Goal: Task Accomplishment & Management: Complete application form

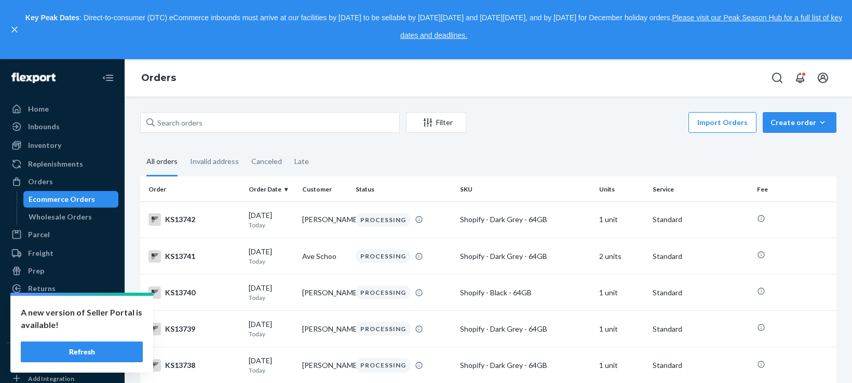
click at [77, 356] on button "Refresh" at bounding box center [82, 351] width 122 height 21
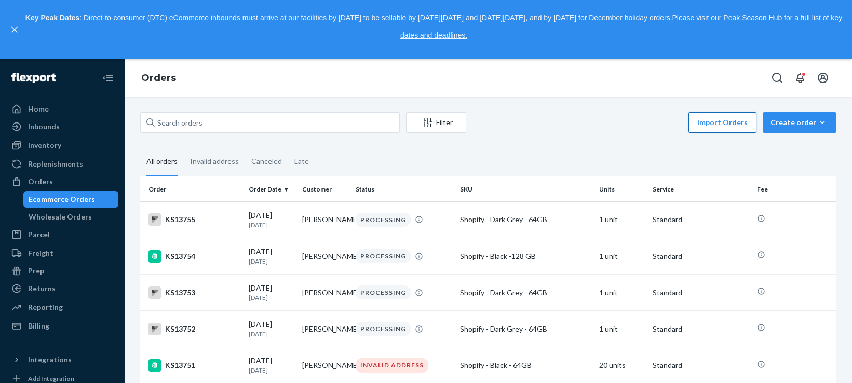
click at [691, 125] on button "Import Orders" at bounding box center [722, 122] width 68 height 21
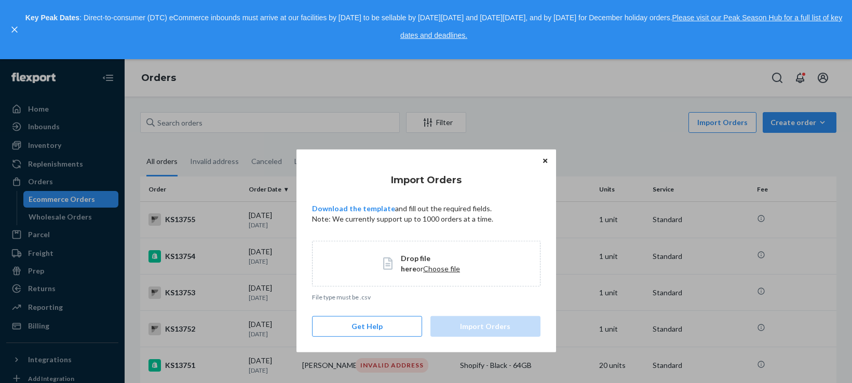
click at [548, 160] on button "Close" at bounding box center [545, 160] width 10 height 11
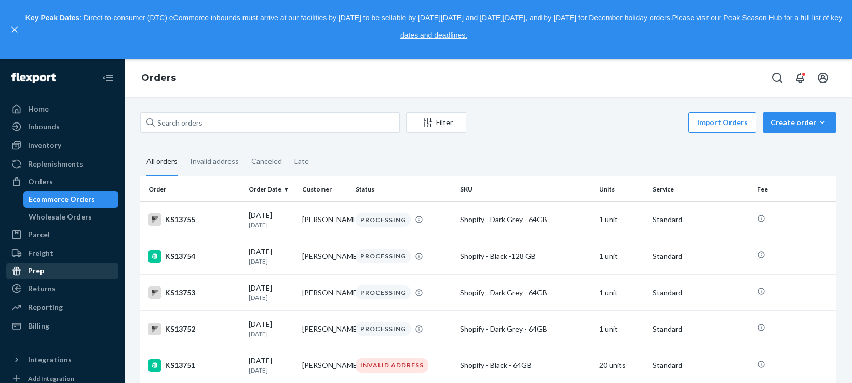
click at [73, 216] on div "Wholesale Orders" at bounding box center [60, 217] width 63 height 10
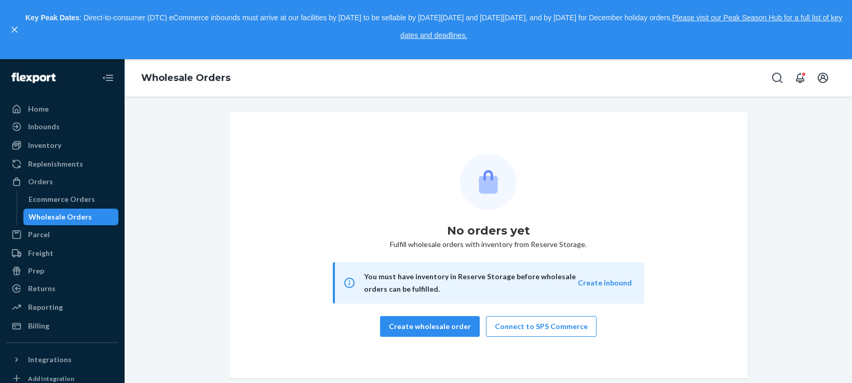
click at [71, 198] on div "Ecommerce Orders" at bounding box center [62, 199] width 66 height 10
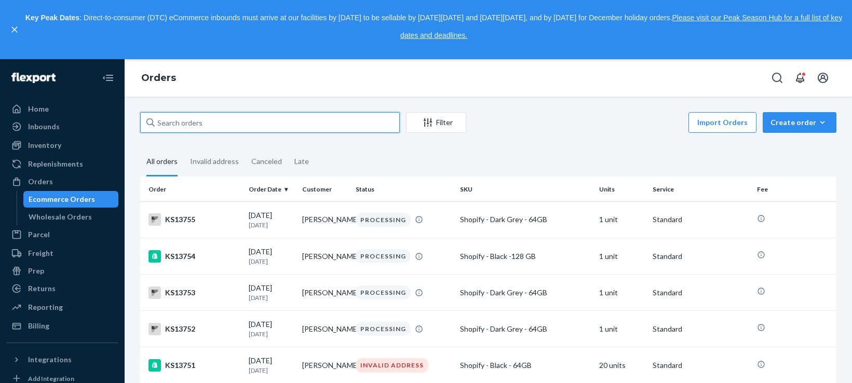
click at [249, 119] on input "text" at bounding box center [269, 122] width 259 height 21
paste input "Stan Dorak"
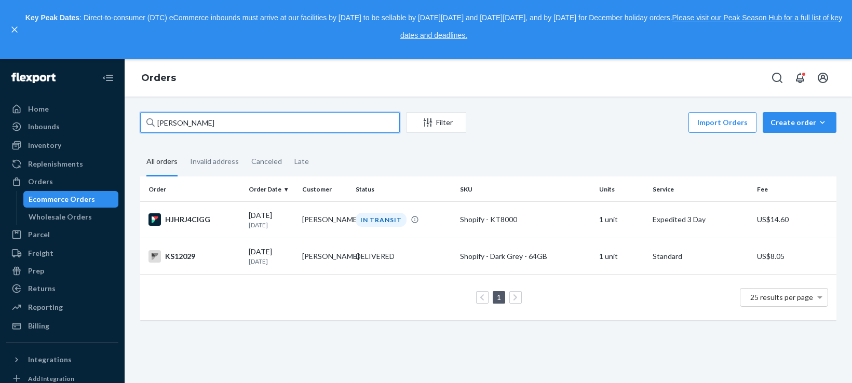
type input "Stan Dorak"
drag, startPoint x: 197, startPoint y: 125, endPoint x: 95, endPoint y: 115, distance: 101.7
click at [95, 115] on div "Home Inbounds Shipping Plans Problems Inventory Products Replenishments Orders …" at bounding box center [426, 221] width 852 height 324
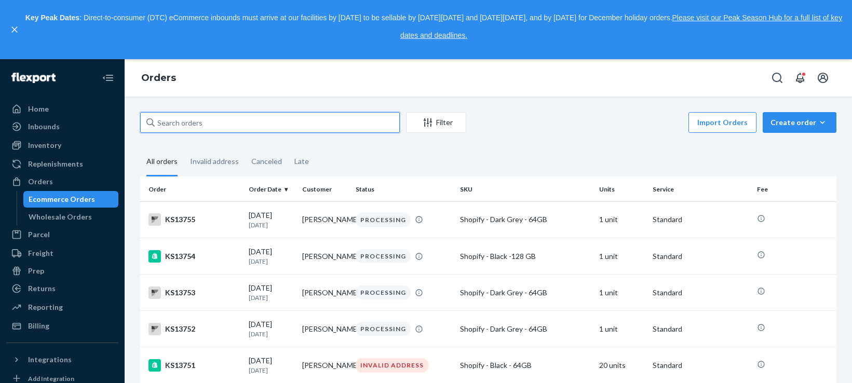
click at [314, 129] on input "text" at bounding box center [269, 122] width 259 height 21
paste input "RKIRRAHOEG"
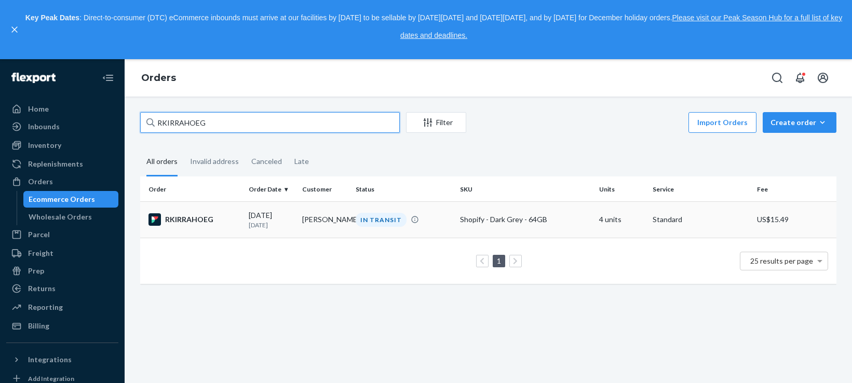
type input "RKIRRAHOEG"
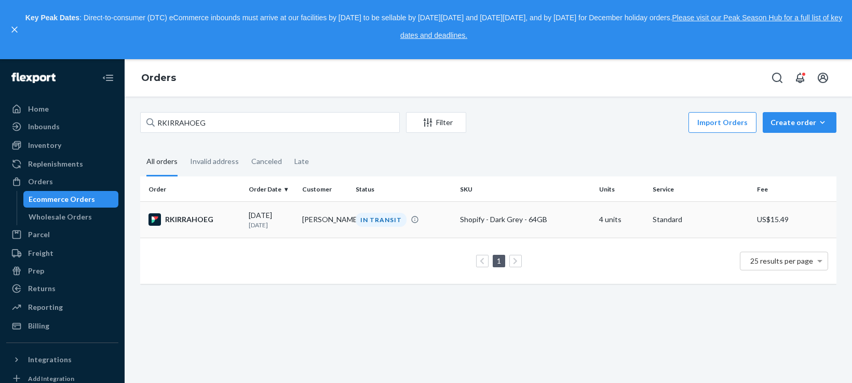
click at [192, 220] on div "RKIRRAHOEG" at bounding box center [194, 219] width 92 height 12
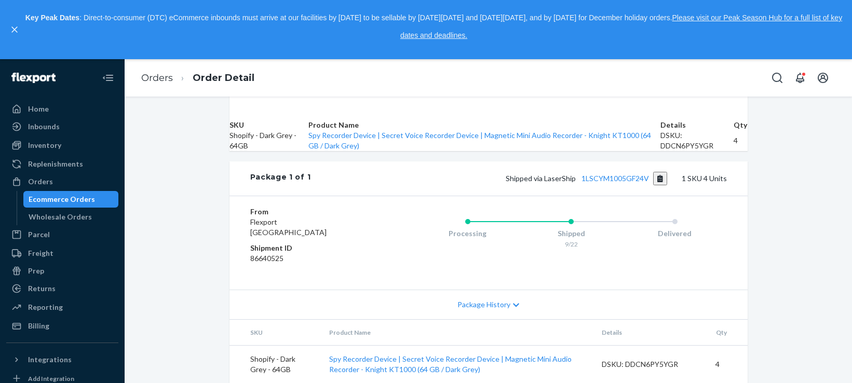
scroll to position [395, 0]
click at [659, 172] on button "Copy tracking number" at bounding box center [660, 178] width 14 height 13
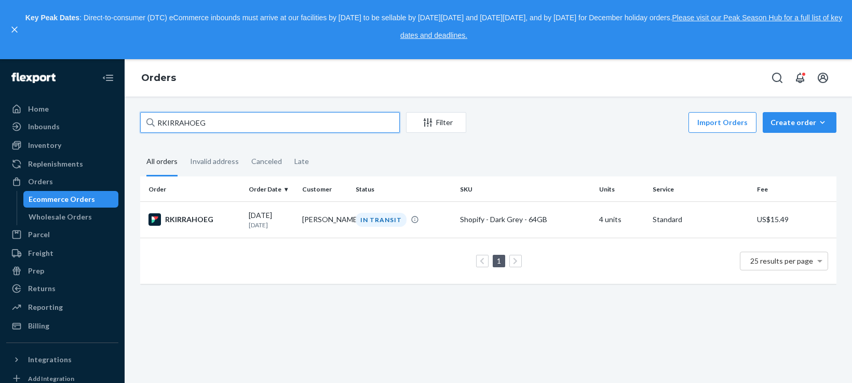
drag, startPoint x: 267, startPoint y: 124, endPoint x: 126, endPoint y: 112, distance: 142.2
click at [127, 112] on div "RKIRRAHOEG Filter Import Orders Create order Ecommerce order Removal order All …" at bounding box center [488, 240] width 727 height 286
paste input "H1V4J16IXX"
type input "H1V4J16IXX"
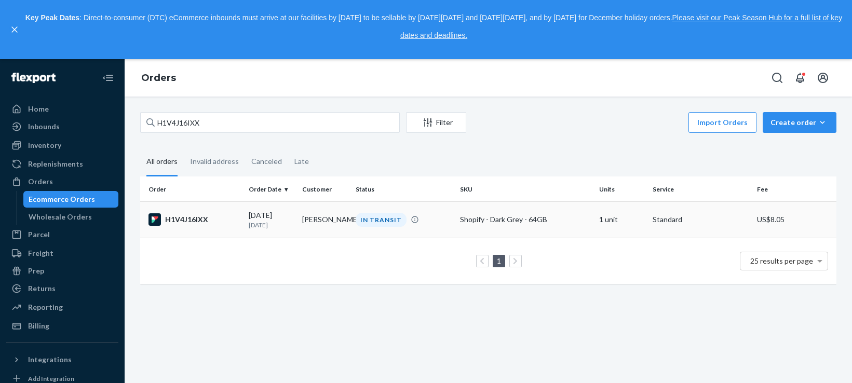
click at [185, 220] on div "H1V4J16IXX" at bounding box center [194, 219] width 92 height 12
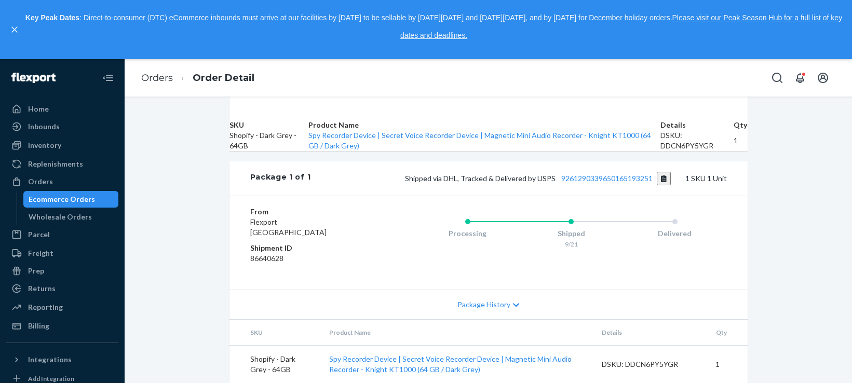
scroll to position [395, 0]
click at [662, 172] on button "Copy tracking number" at bounding box center [663, 178] width 14 height 13
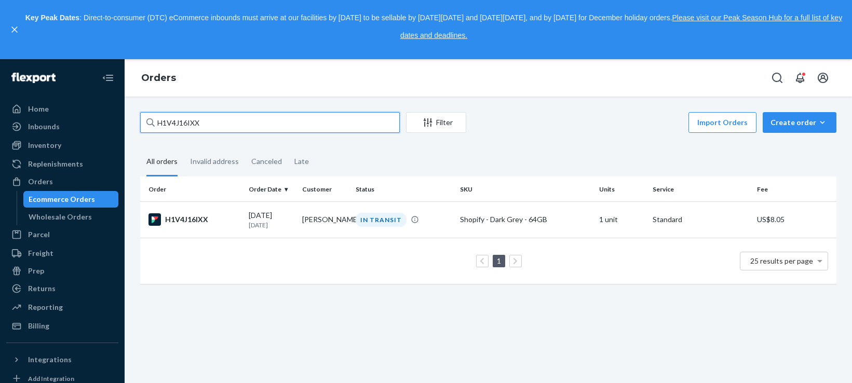
click at [184, 119] on input "H1V4J16IXX" at bounding box center [269, 122] width 259 height 21
click at [180, 118] on input "H1V4J16IXX" at bounding box center [269, 122] width 259 height 21
paste input "B1RDUC2OEG"
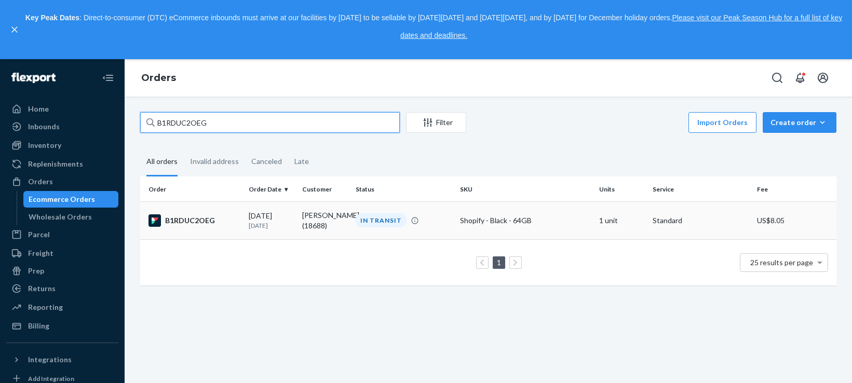
type input "B1RDUC2OEG"
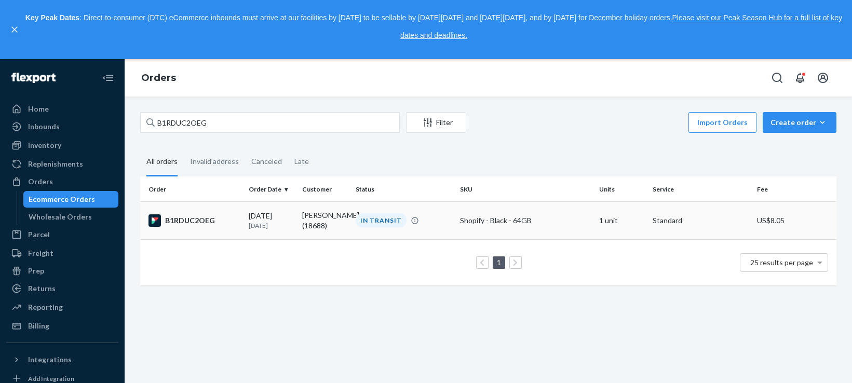
click at [188, 224] on div "B1RDUC2OEG" at bounding box center [194, 220] width 92 height 12
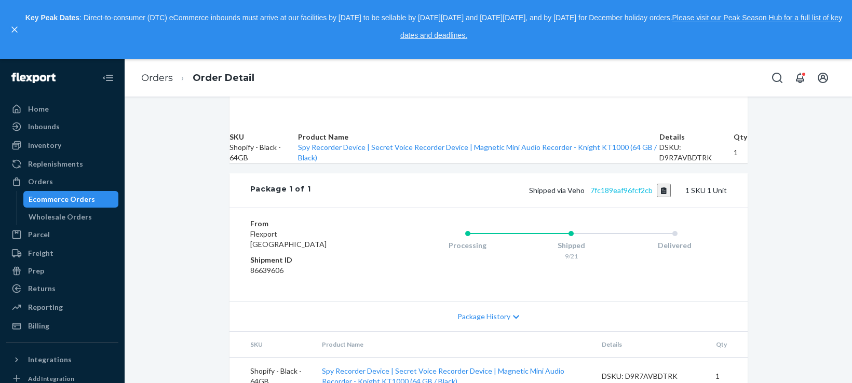
scroll to position [346, 0]
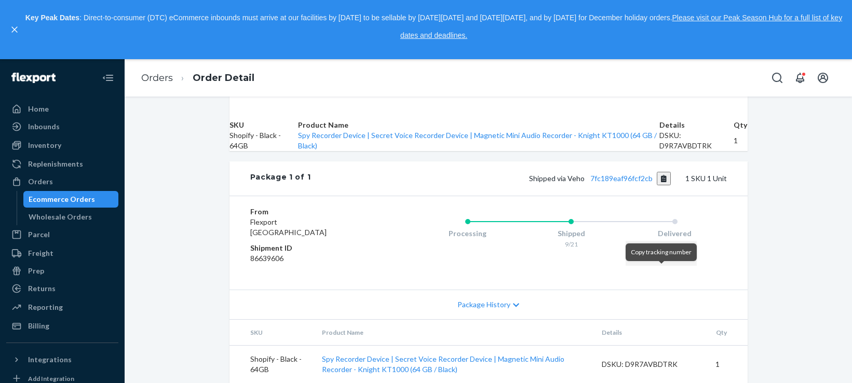
click at [663, 185] on button "Copy tracking number" at bounding box center [663, 178] width 14 height 13
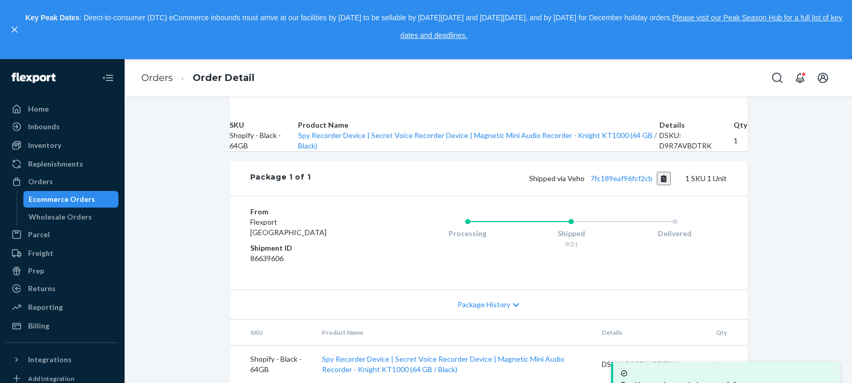
drag, startPoint x: 806, startPoint y: 45, endPoint x: 796, endPoint y: 47, distance: 11.2
click at [806, 45] on div "Key Peak Dates : Direct-to-consumer (DTC) eCommerce inbounds must arrive at our…" at bounding box center [433, 29] width 817 height 40
click at [169, 82] on link "Orders" at bounding box center [157, 77] width 32 height 11
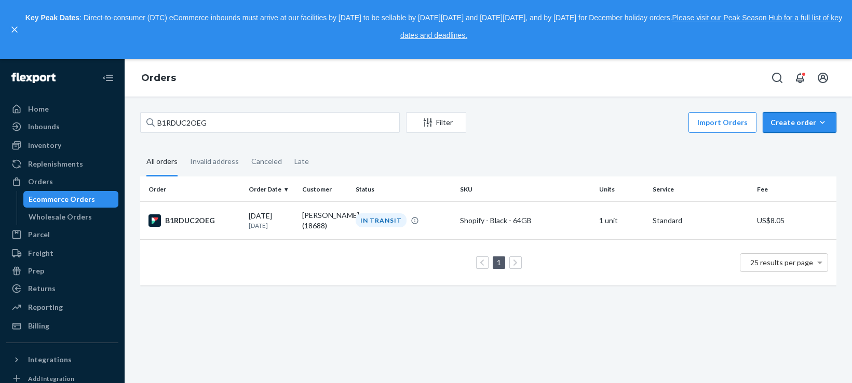
click at [798, 126] on div "Create order" at bounding box center [799, 122] width 58 height 10
click at [795, 139] on span "Ecommerce order" at bounding box center [771, 134] width 57 height 7
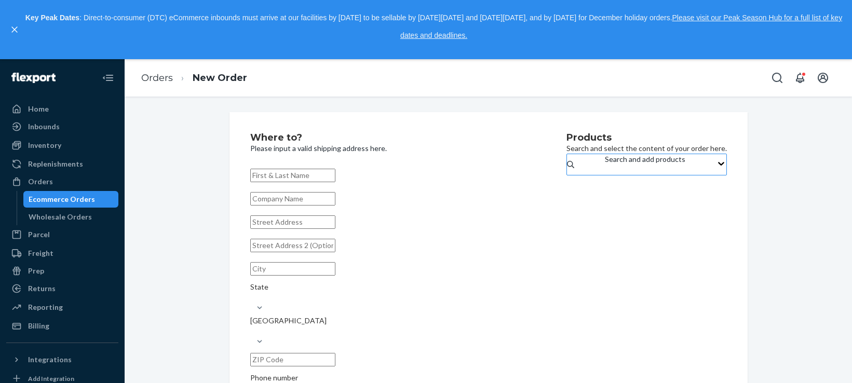
click at [606, 170] on div "Search and add products" at bounding box center [645, 164] width 80 height 21
click at [606, 170] on input "Search and add products" at bounding box center [605, 170] width 1 height 10
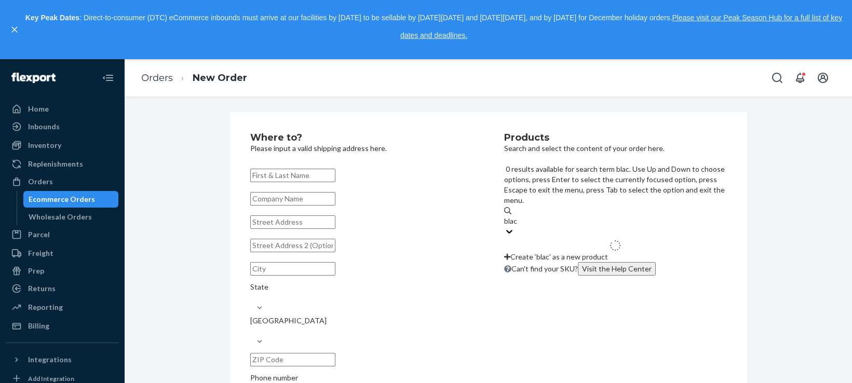
type input "black"
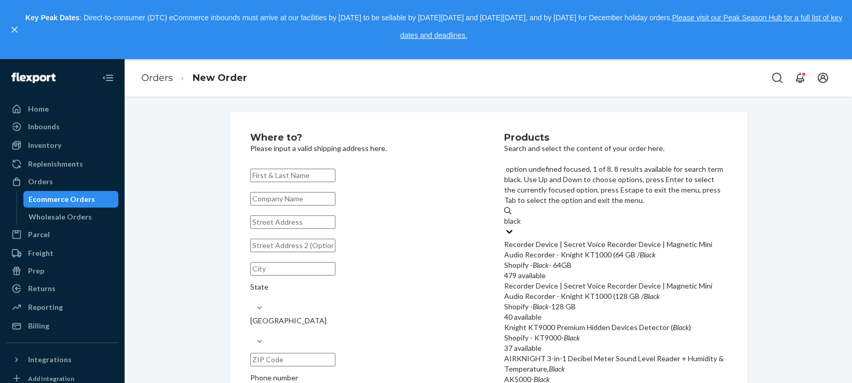
click at [626, 239] on div "Recorder Device | Secret Voice Recorder Device | Magnetic Mini Audio Recorder -…" at bounding box center [615, 249] width 223 height 21
click at [522, 216] on input "black" at bounding box center [513, 221] width 18 height 10
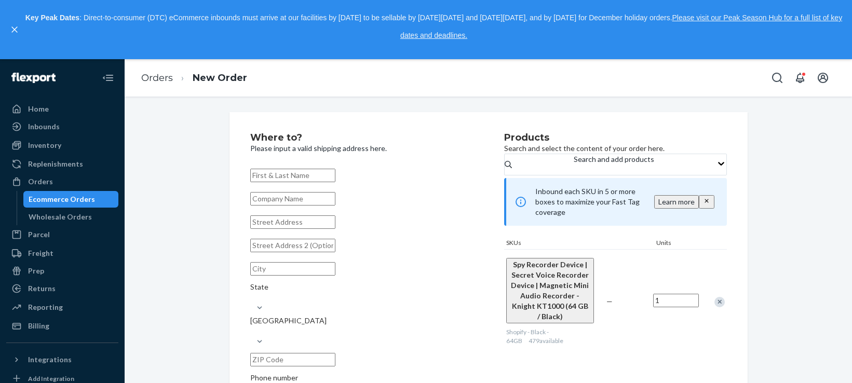
click at [305, 169] on input "text" at bounding box center [292, 175] width 85 height 13
paste input "[PERSON_NAME]"
type input "[PERSON_NAME]"
click at [271, 229] on input "text" at bounding box center [292, 221] width 85 height 13
paste input "8532 nw 66th street"
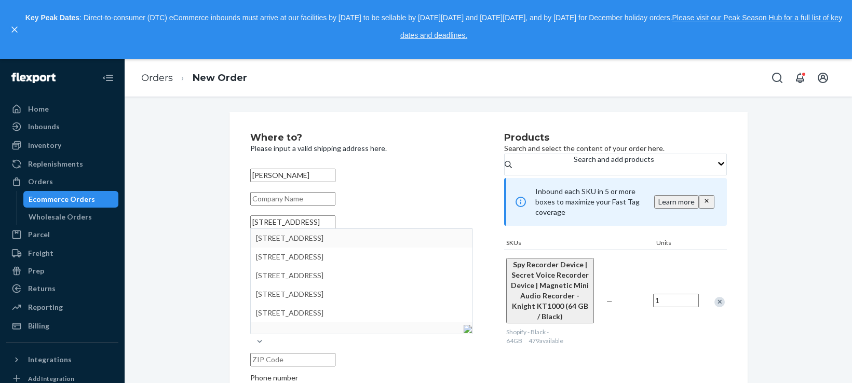
type input "8532 nw 66th street"
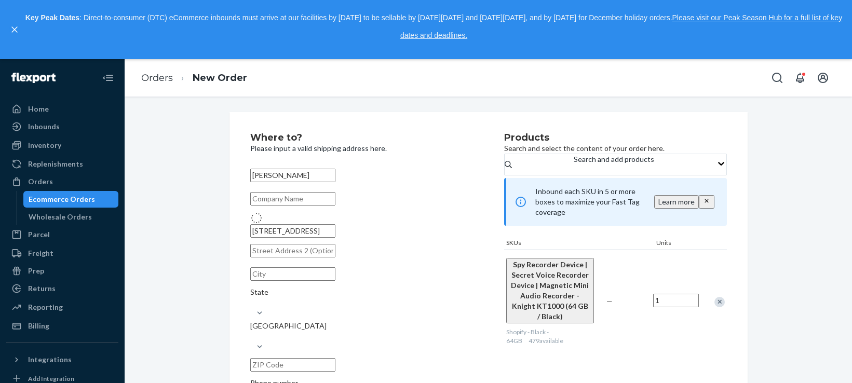
type input "Miami"
type input "33166"
type input "8532 NW 66th St"
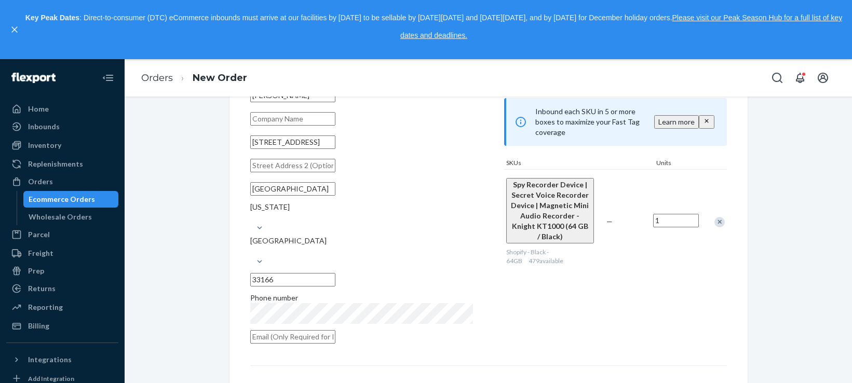
scroll to position [87, 0]
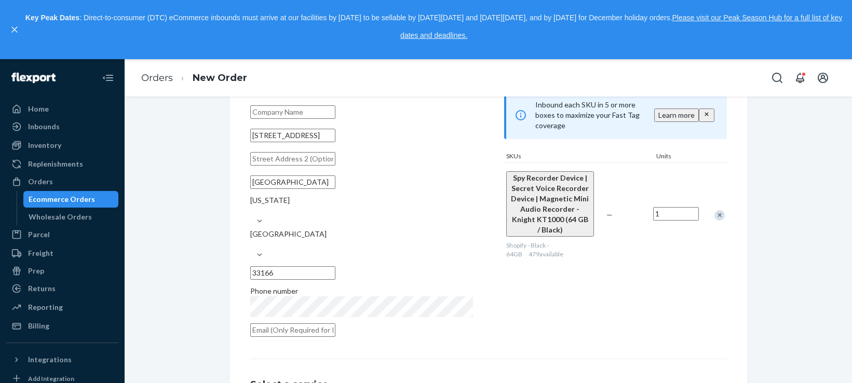
click at [301, 166] on input "text" at bounding box center [292, 158] width 85 height 13
paste input "AP-016697"
type input "AP-016697"
click at [335, 266] on input "33166" at bounding box center [292, 272] width 85 height 13
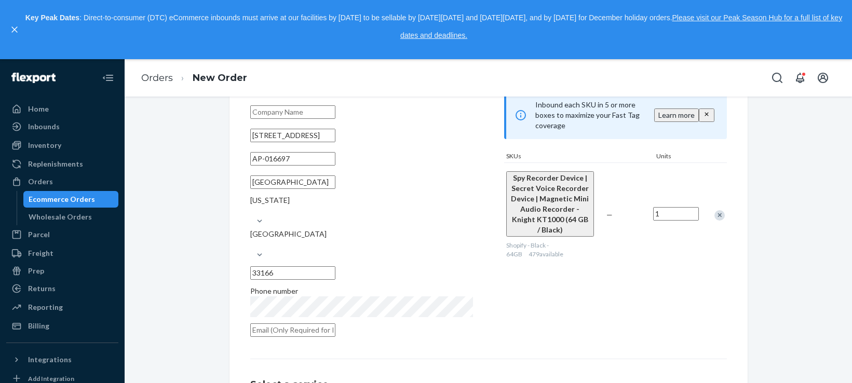
paste input "-2642"
type input "33166-2642"
click at [586, 300] on div "Products Search and select the content of your order here. Search and add produ…" at bounding box center [615, 194] width 223 height 297
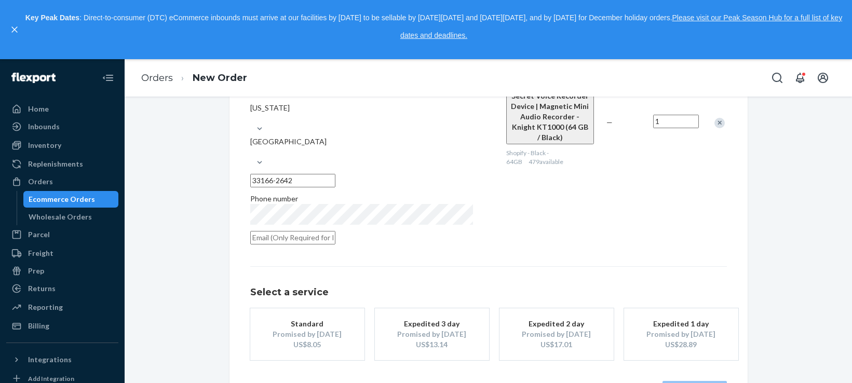
scroll to position [201, 0]
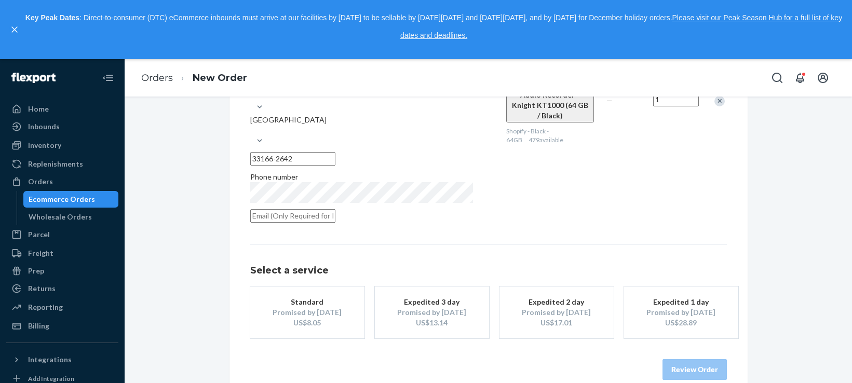
click at [318, 307] on div "Promised by Oct 1, 2025" at bounding box center [307, 312] width 83 height 10
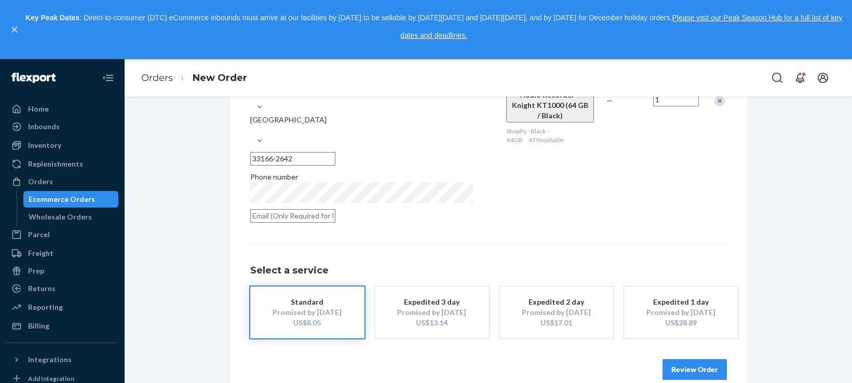
click at [682, 359] on button "Review Order" at bounding box center [694, 369] width 64 height 21
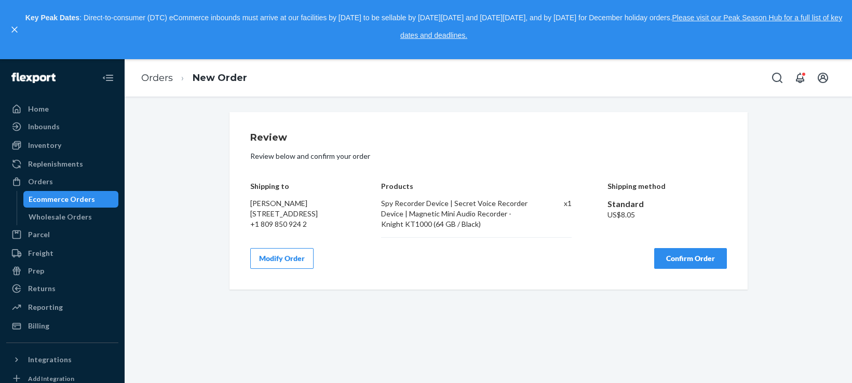
click at [674, 266] on button "Confirm Order" at bounding box center [690, 258] width 73 height 21
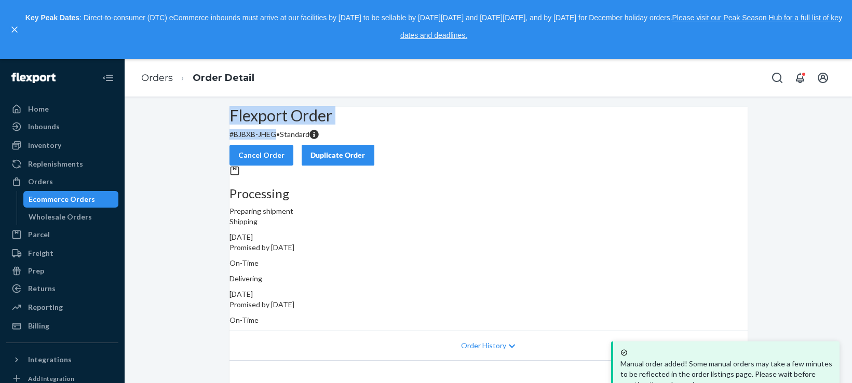
drag, startPoint x: 262, startPoint y: 145, endPoint x: 294, endPoint y: 159, distance: 34.6
click at [294, 140] on div "Flexport Order # BJBXB-JHEG • Standard" at bounding box center [488, 123] width 518 height 33
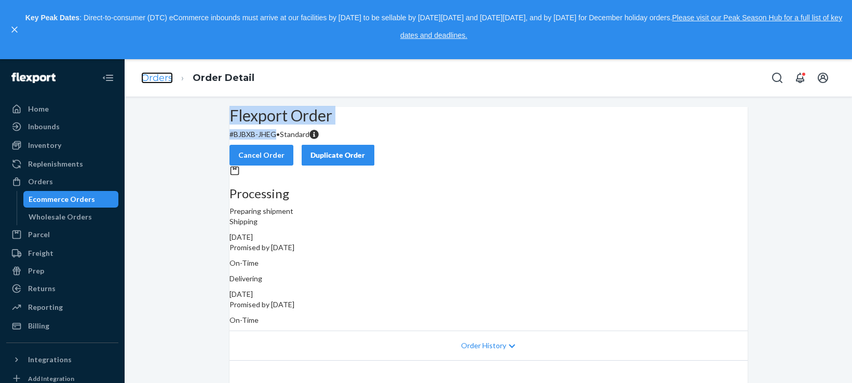
click at [156, 79] on link "Orders" at bounding box center [157, 77] width 32 height 11
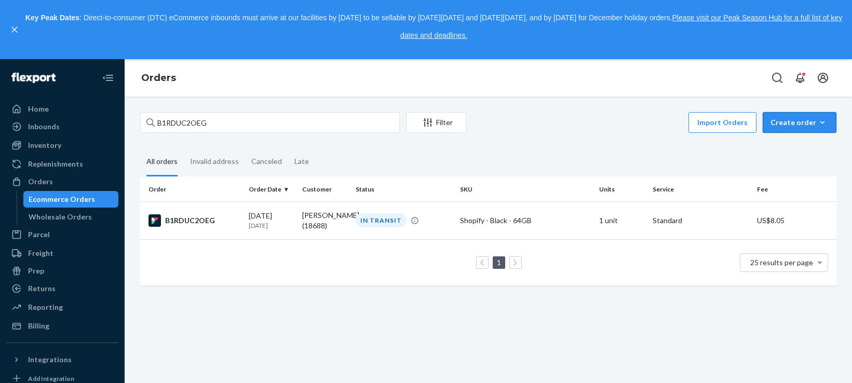
drag, startPoint x: 840, startPoint y: 105, endPoint x: 815, endPoint y: 116, distance: 27.0
click at [839, 105] on div "B1RDUC2OEG Filter Import Orders Create order Ecommerce order Removal order All …" at bounding box center [488, 240] width 727 height 286
drag, startPoint x: 802, startPoint y: 121, endPoint x: 801, endPoint y: 139, distance: 17.2
click at [801, 122] on div "Create order" at bounding box center [799, 122] width 58 height 10
click at [798, 139] on span "Ecommerce order" at bounding box center [771, 134] width 57 height 7
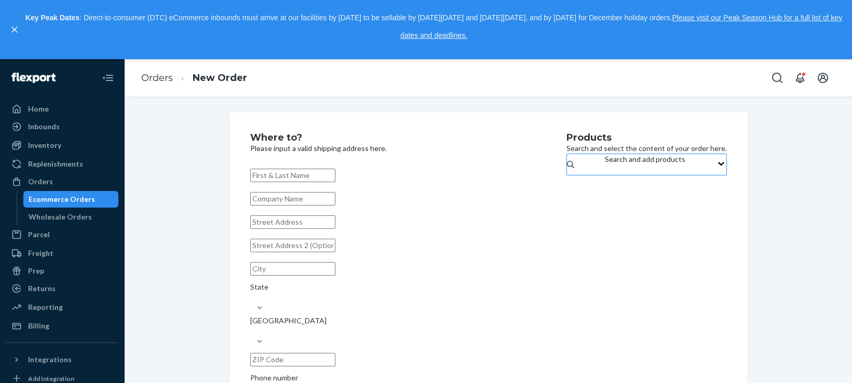
click at [605, 163] on div "Search and add products" at bounding box center [645, 164] width 80 height 21
click at [605, 165] on input "Search and add products" at bounding box center [605, 170] width 1 height 10
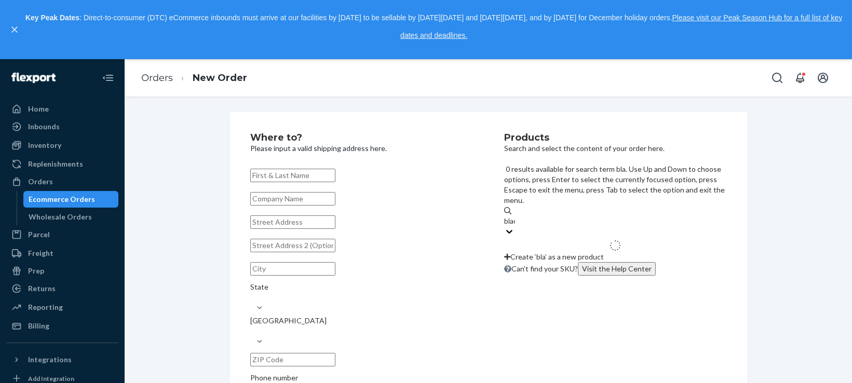
type input "black"
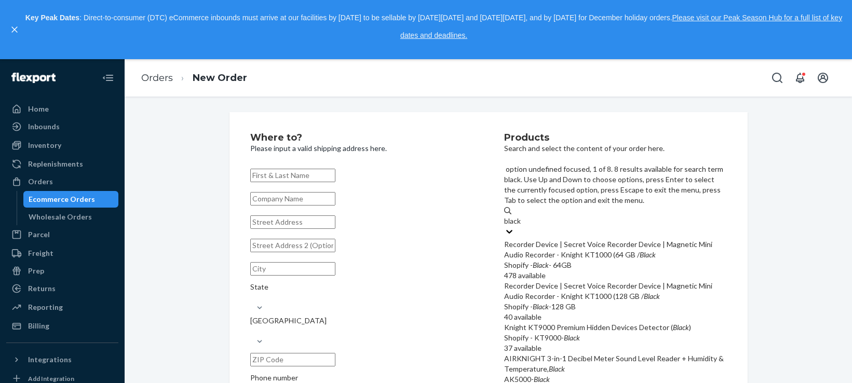
click at [585, 239] on div "Recorder Device | Secret Voice Recorder Device | Magnetic Mini Audio Recorder -…" at bounding box center [615, 249] width 223 height 21
click at [522, 218] on input "black" at bounding box center [513, 221] width 18 height 10
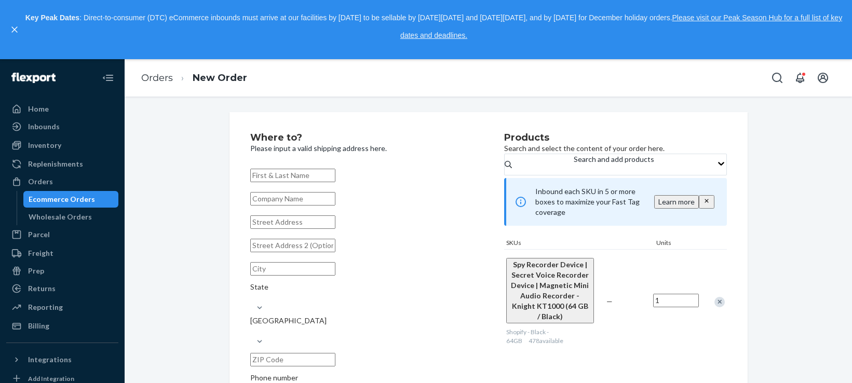
click at [310, 176] on input "text" at bounding box center [292, 175] width 85 height 13
paste input "verko romanovic"
click at [256, 175] on input "verko romanovic" at bounding box center [292, 175] width 85 height 13
click at [277, 177] on input "Verko romanovic" at bounding box center [292, 175] width 85 height 13
type input "[PERSON_NAME]"
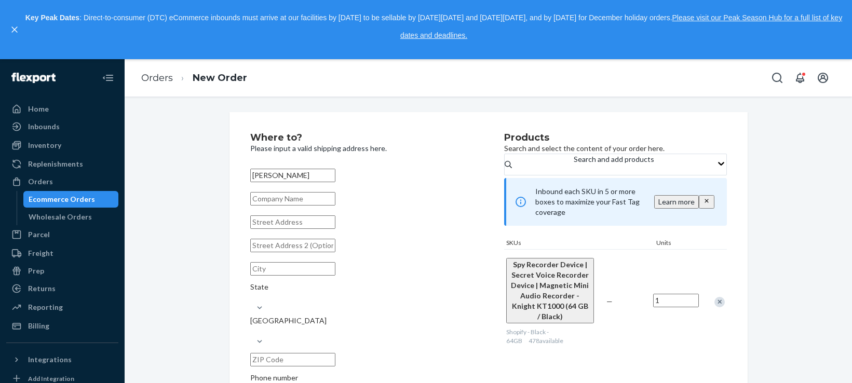
click at [291, 229] on input "text" at bounding box center [292, 221] width 85 height 13
paste input "1814 8th Pl"
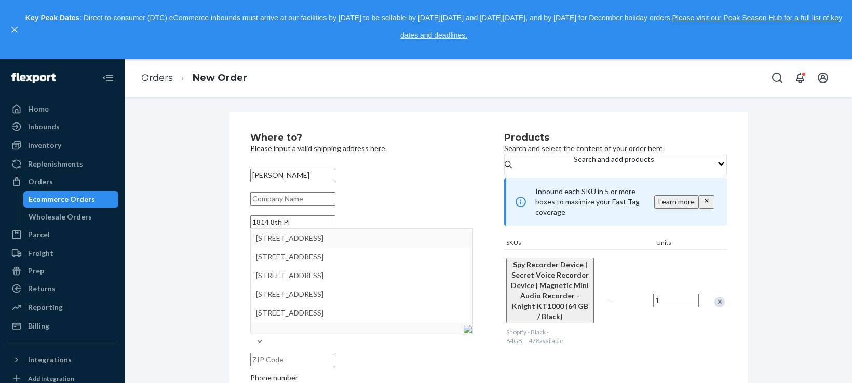
type input "1814 8th Pl"
click at [186, 236] on div "Where to? Please input a valid shipping address here. Verko Romanovic 1814 8th …" at bounding box center [487, 281] width 711 height 338
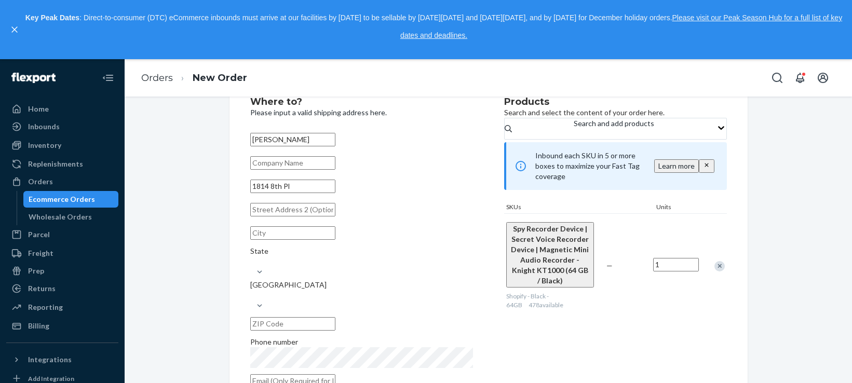
scroll to position [50, 0]
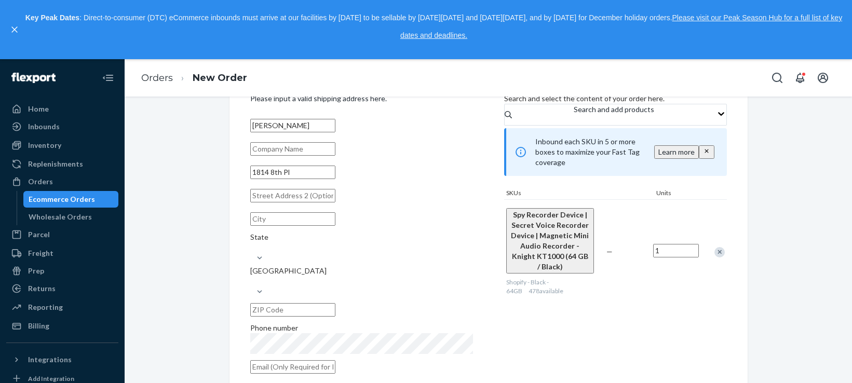
click at [280, 226] on input "text" at bounding box center [292, 218] width 85 height 13
paste input "kenosha"
drag, startPoint x: 257, startPoint y: 241, endPoint x: 216, endPoint y: 242, distance: 41.5
click at [229, 244] on div "Where to? Please input a valid shipping address here. Verko Romanovic 1814 8th …" at bounding box center [488, 231] width 518 height 338
type input "Kenosha"
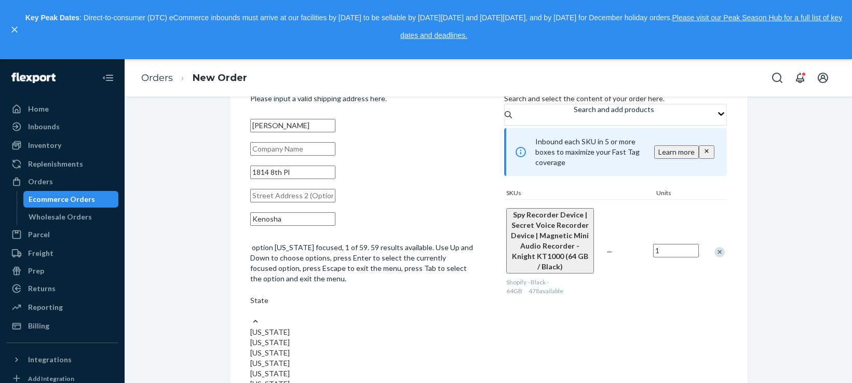
click at [404, 295] on div "State" at bounding box center [361, 305] width 223 height 21
click at [251, 306] on input "option Alabama focused, 1 of 59. 59 results available. Use Up and Down to choos…" at bounding box center [250, 311] width 1 height 10
type input "wi"
click at [423, 317] on div "Wisconsin" at bounding box center [361, 322] width 223 height 10
click at [258, 295] on input "wi" at bounding box center [254, 300] width 8 height 10
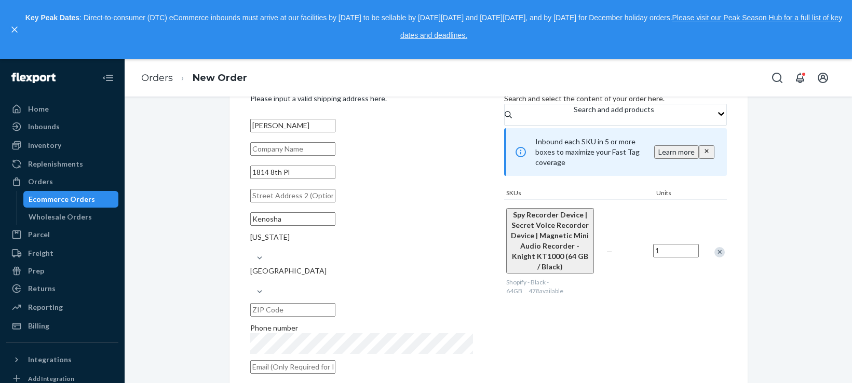
click at [335, 303] on input "text" at bounding box center [292, 309] width 85 height 13
paste input "53140-6424"
type input "53140-6424"
click at [186, 245] on div "Where to? Please input a valid shipping address here. Verko Romanovic 1814 8th …" at bounding box center [487, 306] width 711 height 489
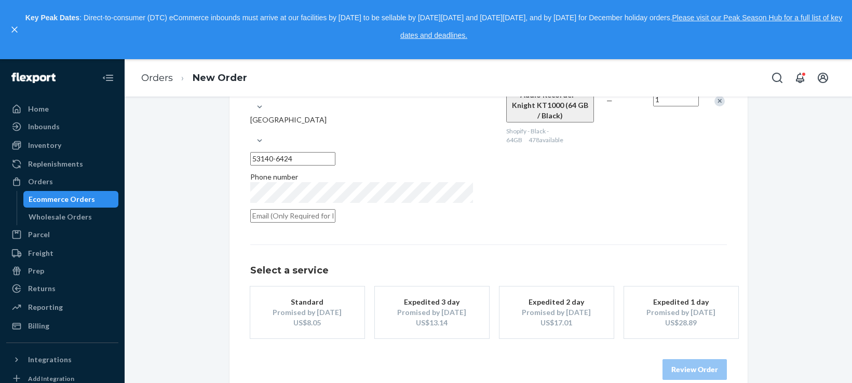
click at [281, 307] on div "Promised by Oct 1, 2025" at bounding box center [307, 312] width 83 height 10
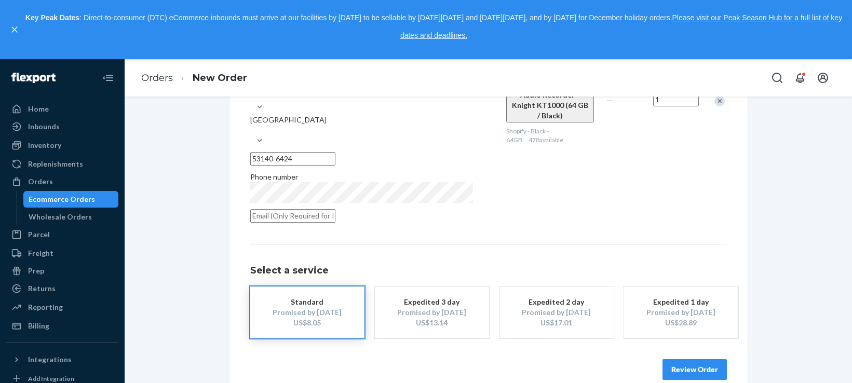
click at [692, 359] on button "Review Order" at bounding box center [694, 369] width 64 height 21
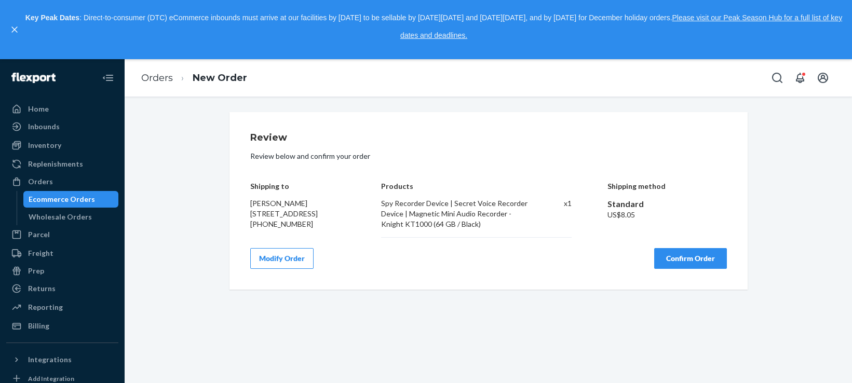
click at [666, 257] on button "Confirm Order" at bounding box center [690, 258] width 73 height 21
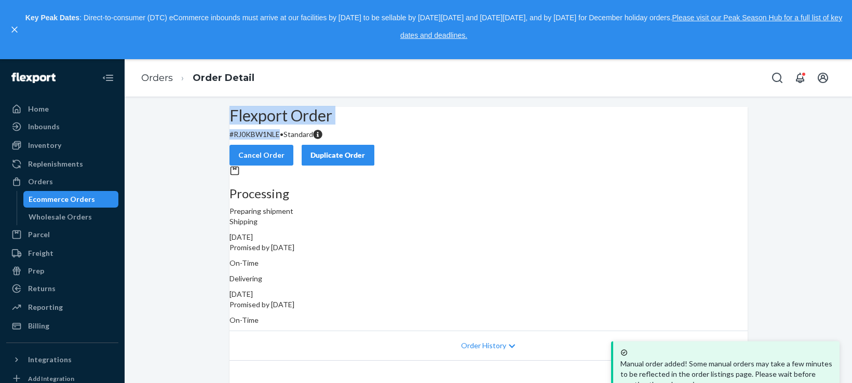
drag, startPoint x: 250, startPoint y: 142, endPoint x: 296, endPoint y: 161, distance: 50.7
click at [296, 140] on div "Flexport Order # RJ0KBW1NLE • Standard" at bounding box center [488, 123] width 518 height 33
copy div "Flexport Order # RJ0KBW1NLE"
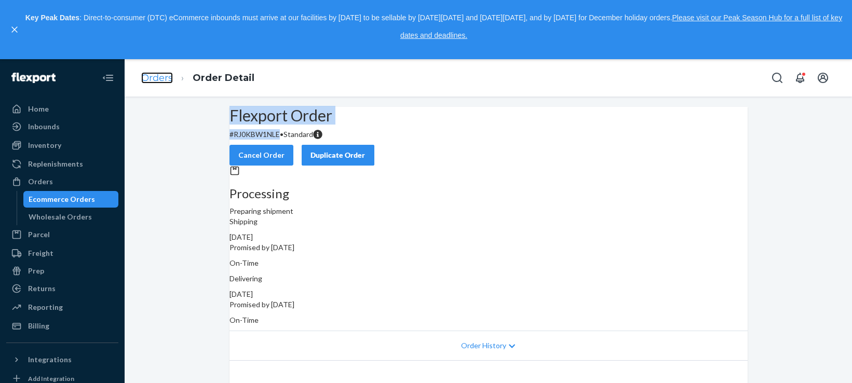
click at [152, 77] on link "Orders" at bounding box center [157, 77] width 32 height 11
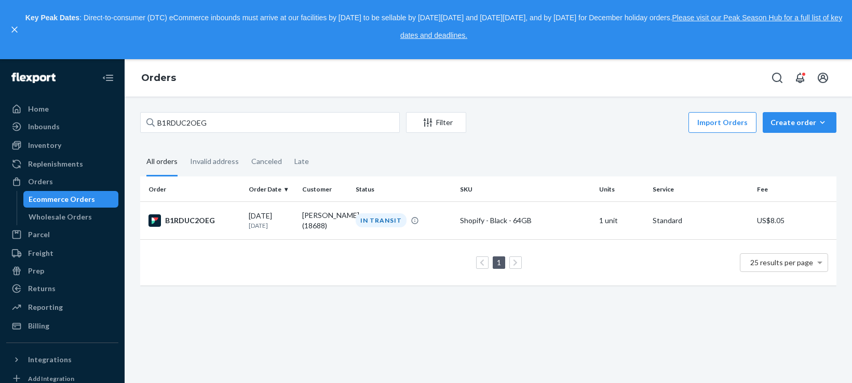
drag, startPoint x: 842, startPoint y: 153, endPoint x: 833, endPoint y: 143, distance: 13.2
click at [841, 151] on div "B1RDUC2OEG Filter Import Orders Create order Ecommerce order Removal order All …" at bounding box center [488, 240] width 727 height 286
drag, startPoint x: 807, startPoint y: 128, endPoint x: 808, endPoint y: 146, distance: 18.2
click at [807, 129] on button "Create order Ecommerce order Removal order" at bounding box center [799, 122] width 74 height 21
click at [800, 139] on span "Ecommerce order" at bounding box center [771, 134] width 57 height 7
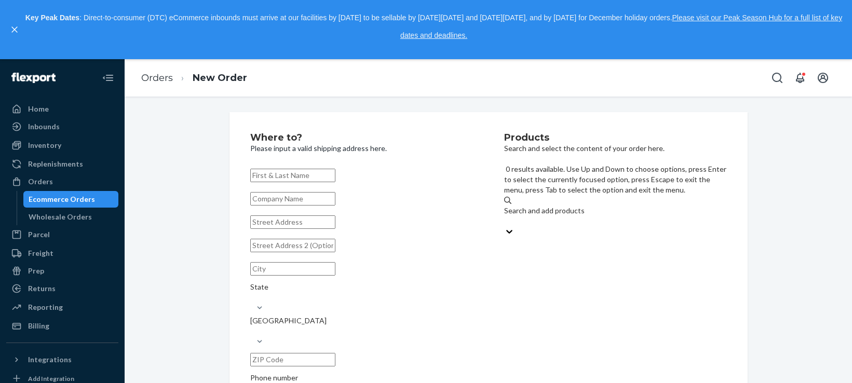
click at [608, 206] on div "Search and add products" at bounding box center [615, 216] width 223 height 21
click at [505, 216] on input "0 results available. Use Up and Down to choose options, press Enter to select t…" at bounding box center [504, 221] width 1 height 10
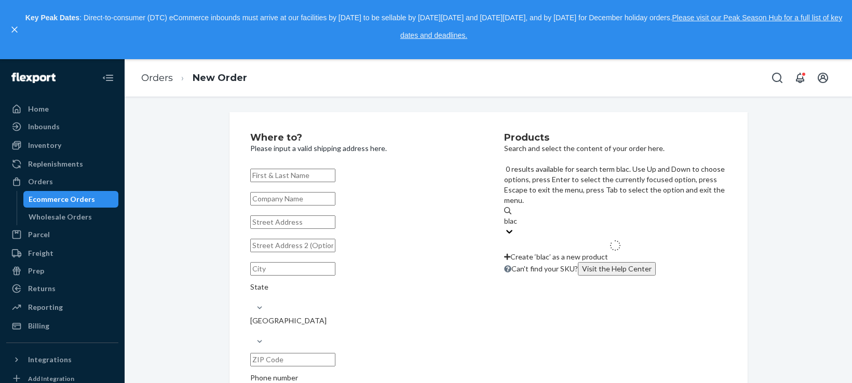
type input "black"
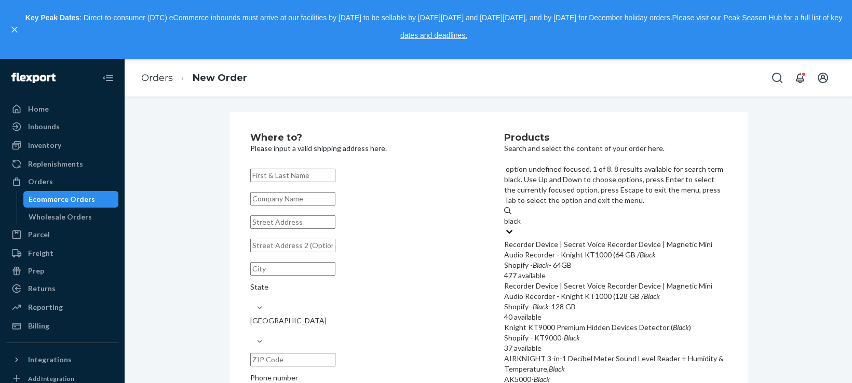
click at [593, 239] on div "Recorder Device | Secret Voice Recorder Device | Magnetic Mini Audio Recorder -…" at bounding box center [615, 249] width 223 height 21
click at [522, 216] on input "black" at bounding box center [513, 221] width 18 height 10
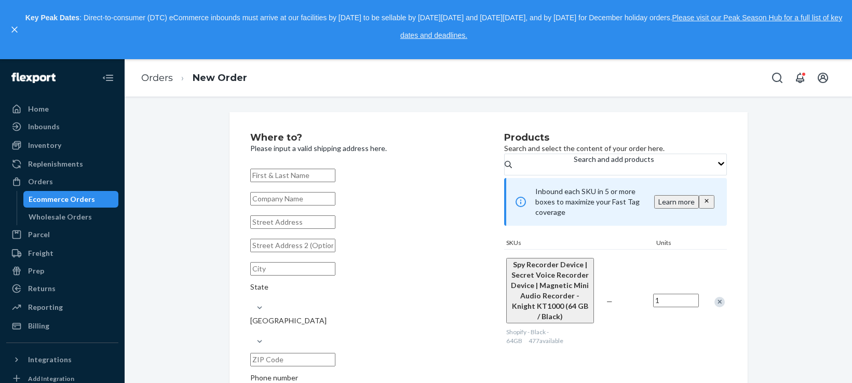
drag, startPoint x: 345, startPoint y: 183, endPoint x: 372, endPoint y: 171, distance: 30.0
click at [335, 180] on input "text" at bounding box center [292, 175] width 85 height 13
paste input "[PERSON_NAME]"
type input "[PERSON_NAME]"
click at [427, 145] on p "Please input a valid shipping address here." at bounding box center [361, 148] width 223 height 10
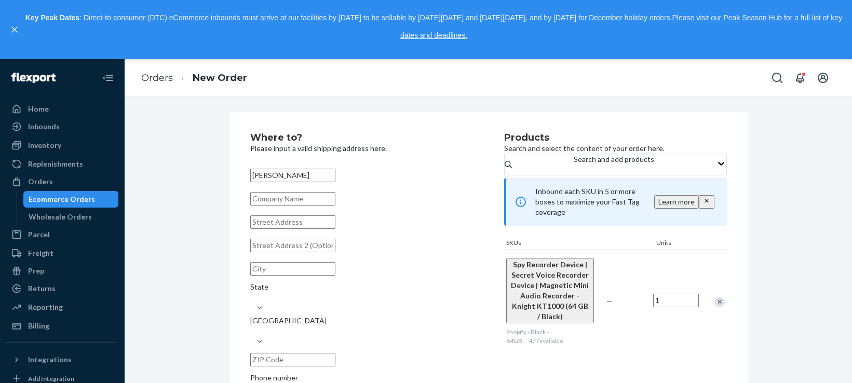
click at [310, 229] on input "text" at bounding box center [292, 221] width 85 height 13
paste input "16325 130th Ave"
type input "163-25 130th Ave"
type input "Queens - New York"
type input "11434"
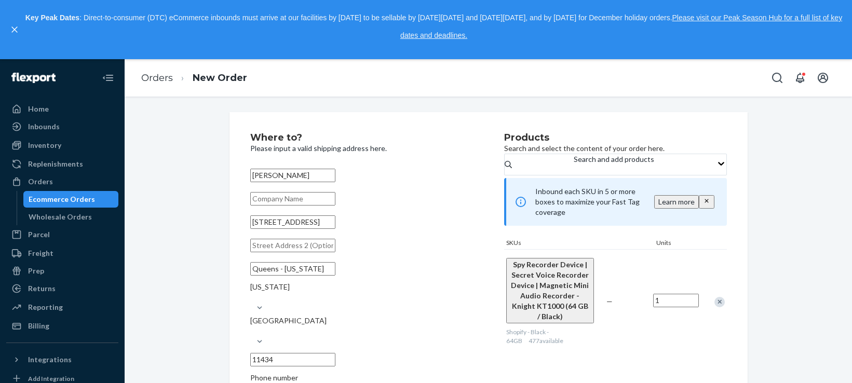
click at [335, 252] on input "text" at bounding box center [292, 245] width 85 height 13
paste input "Apt 1D"
type input "Apt 1D"
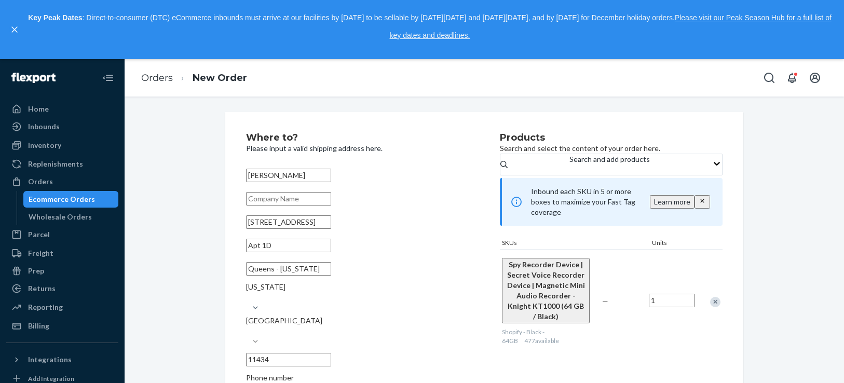
drag, startPoint x: 416, startPoint y: 326, endPoint x: 339, endPoint y: 323, distance: 76.4
click at [339, 323] on div "Queens - New York New York United States 11434" at bounding box center [357, 314] width 223 height 112
paste input "-3007"
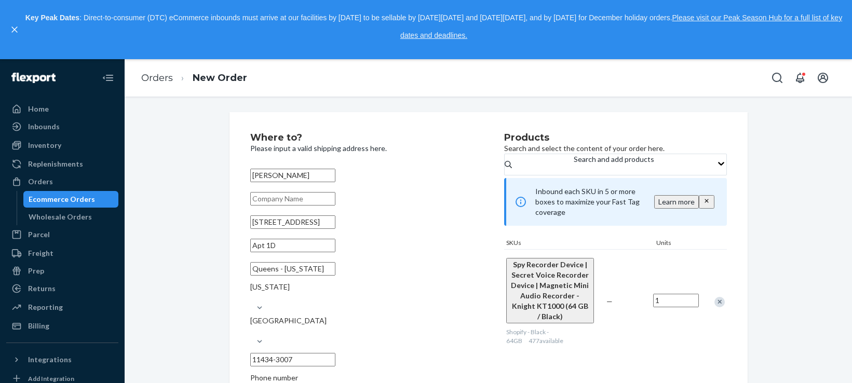
type input "11434-3007"
click at [142, 238] on div "Where to? Please input a valid shipping address here. Bruce Bellefleur 163-25 1…" at bounding box center [487, 356] width 711 height 489
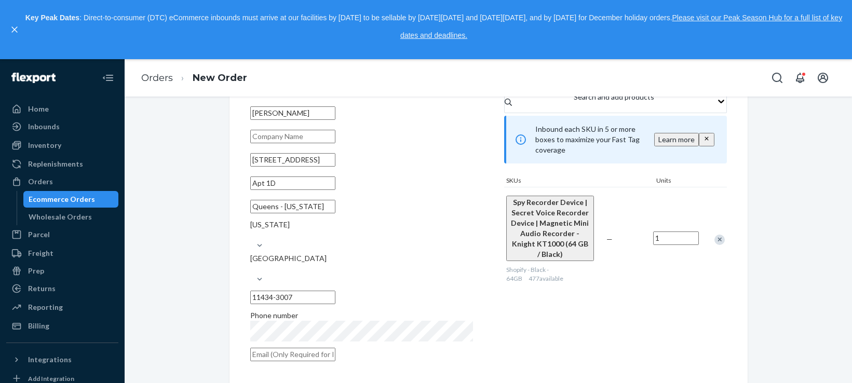
scroll to position [87, 0]
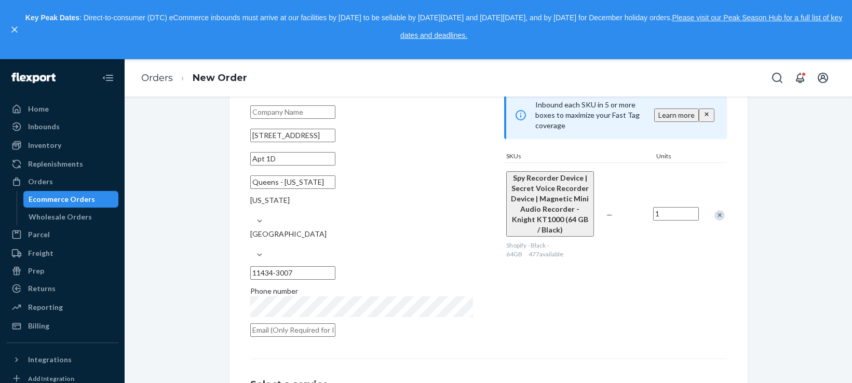
click at [188, 231] on div "Where to? Please input a valid shipping address here. Bruce Bellefleur 163-25 1…" at bounding box center [487, 269] width 711 height 489
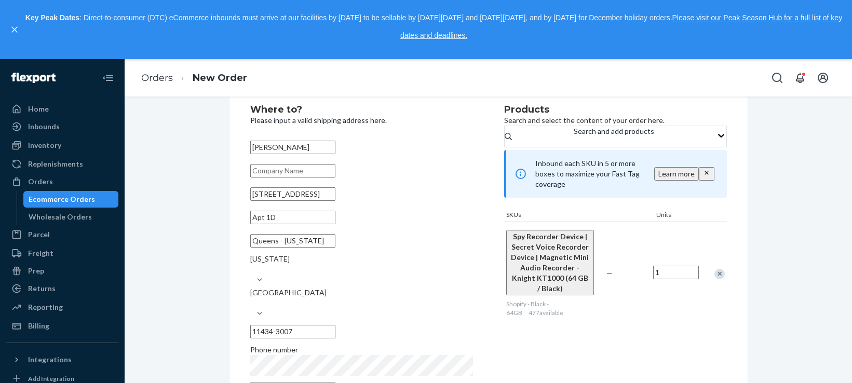
scroll to position [201, 0]
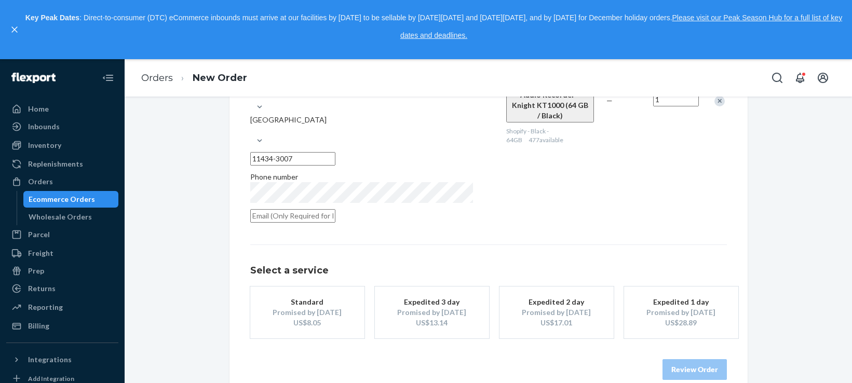
click at [321, 307] on div "Promised by Oct 1, 2025" at bounding box center [307, 312] width 83 height 10
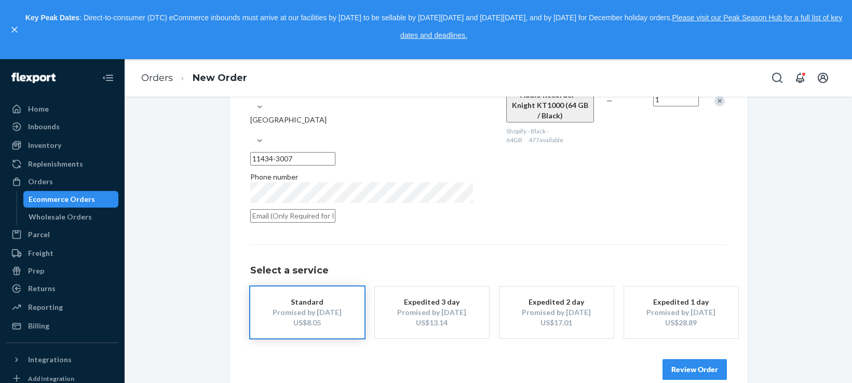
click at [674, 359] on button "Review Order" at bounding box center [694, 369] width 64 height 21
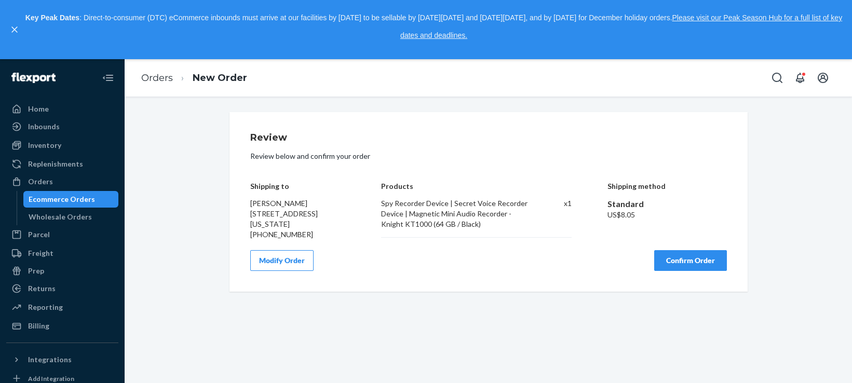
scroll to position [0, 0]
click at [675, 271] on button "Confirm Order" at bounding box center [690, 260] width 73 height 21
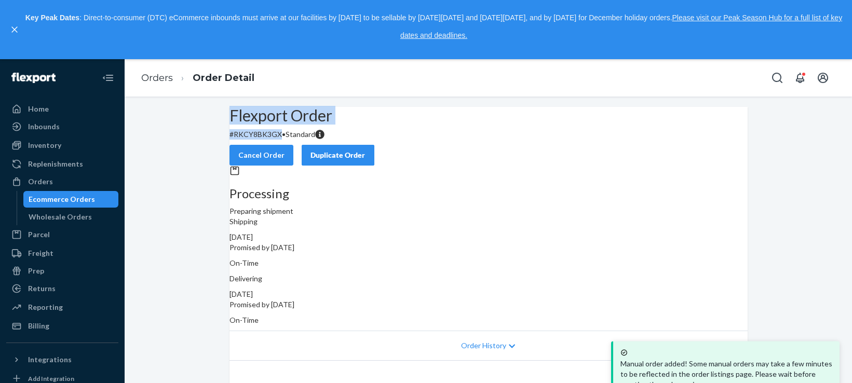
drag, startPoint x: 248, startPoint y: 143, endPoint x: 297, endPoint y: 138, distance: 49.5
click at [297, 140] on div "Flexport Order # RKCY8BK3GX • Standard" at bounding box center [488, 123] width 518 height 33
copy div "Flexport Order # RKCY8BK3GX"
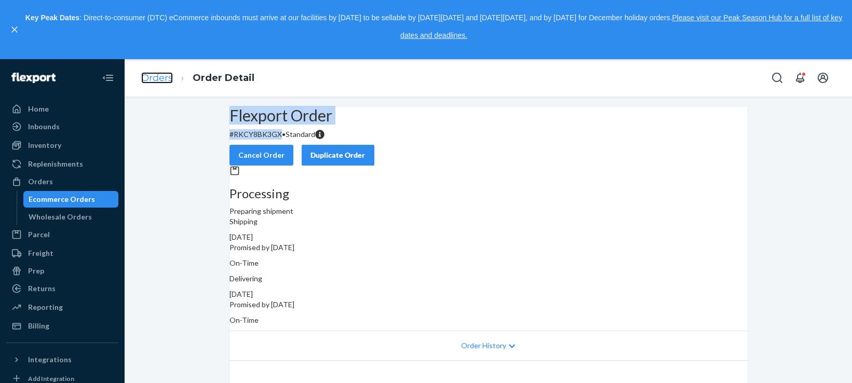
click at [164, 79] on link "Orders" at bounding box center [157, 77] width 32 height 11
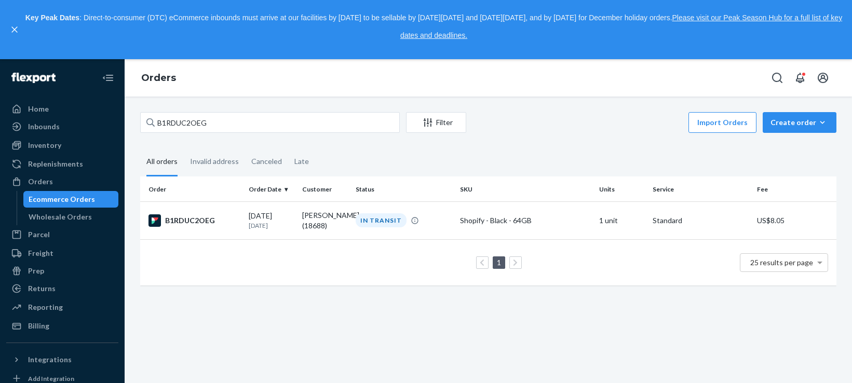
click at [805, 46] on div "Key Peak Dates : Direct-to-consumer (DTC) eCommerce inbounds must arrive at our…" at bounding box center [433, 29] width 817 height 40
click at [798, 125] on div "Create order" at bounding box center [799, 122] width 58 height 10
click at [800, 139] on span "Ecommerce order" at bounding box center [771, 134] width 57 height 7
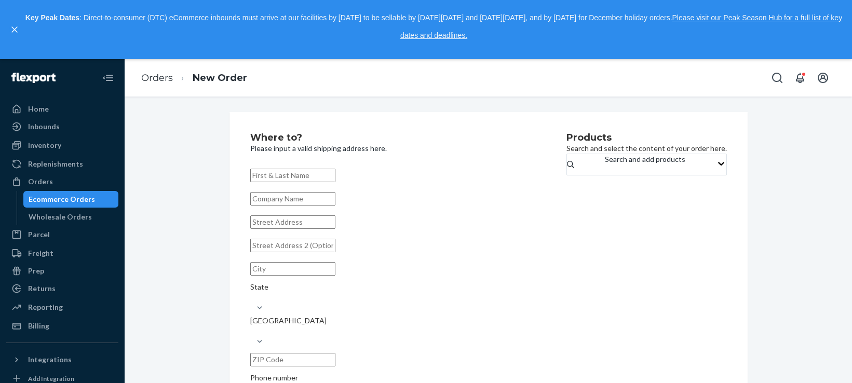
click at [602, 111] on div "Where to? Please input a valid shipping address here. State United States Phone…" at bounding box center [488, 240] width 727 height 286
click at [605, 171] on div "Search and add products" at bounding box center [645, 164] width 80 height 21
click at [605, 171] on input "Search and add products" at bounding box center [605, 170] width 1 height 10
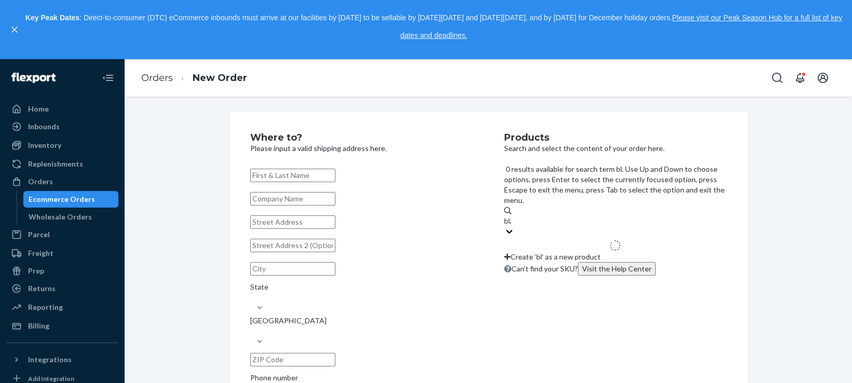
type input "black"
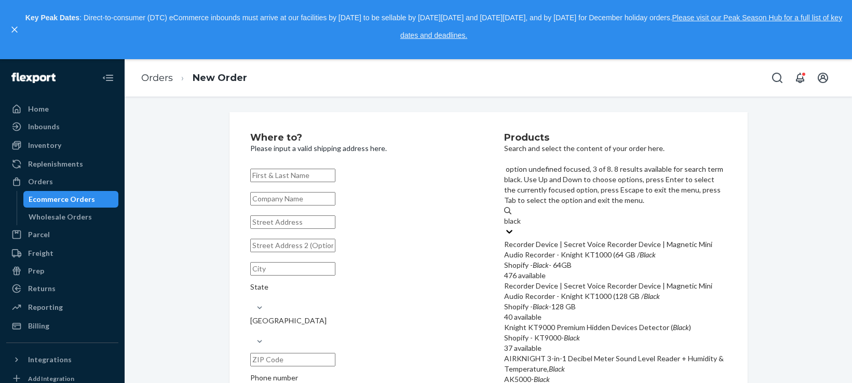
click at [597, 239] on div "Recorder Device | Secret Voice Recorder Device | Magnetic Mini Audio Recorder -…" at bounding box center [615, 249] width 223 height 21
click at [522, 216] on input "black" at bounding box center [513, 221] width 18 height 10
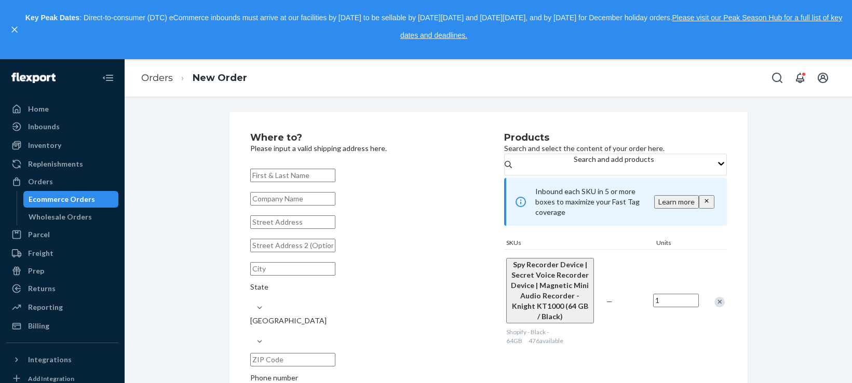
click at [292, 178] on input "text" at bounding box center [292, 175] width 85 height 13
paste input "[PERSON_NAME]"
type input "[PERSON_NAME]"
click at [289, 229] on input "text" at bounding box center [292, 221] width 85 height 13
paste input "4815 Secrest Shortcut Rd"
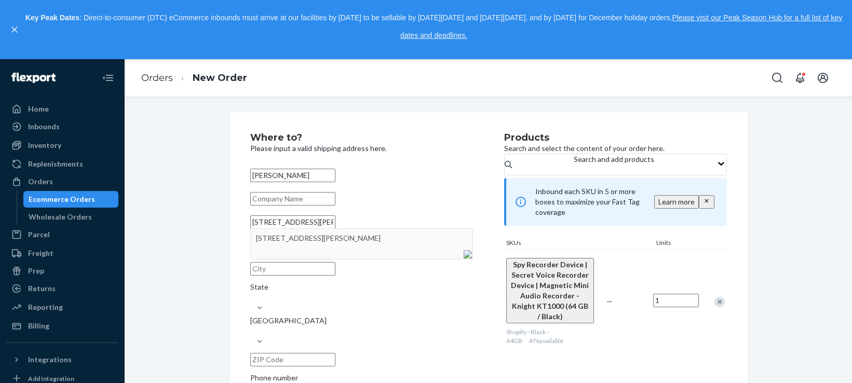
type input "4815 Secrest Shortcut Rd"
type input "Monroe"
click at [335, 353] on input "28110" at bounding box center [292, 359] width 85 height 13
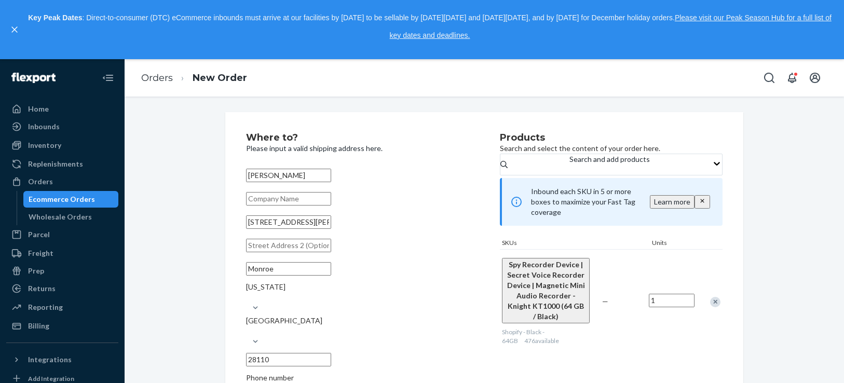
click at [331, 353] on input "28110" at bounding box center [288, 359] width 85 height 13
paste input "-9260"
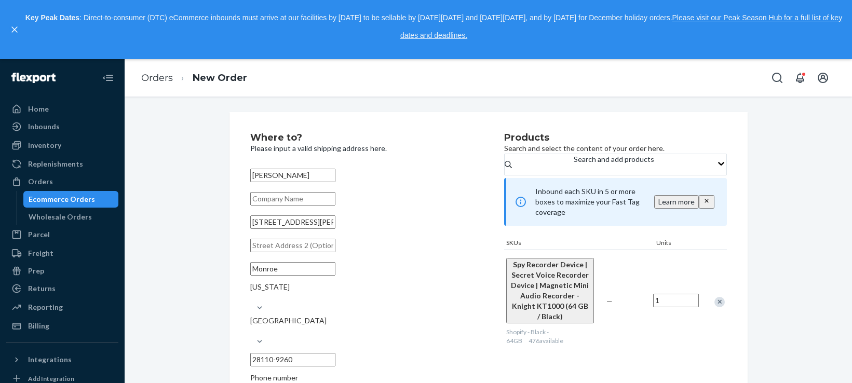
type input "28110-9260"
click at [186, 192] on div "Where to? Please input a valid shipping address here. Shayne Love 4815 Secrest …" at bounding box center [487, 356] width 711 height 489
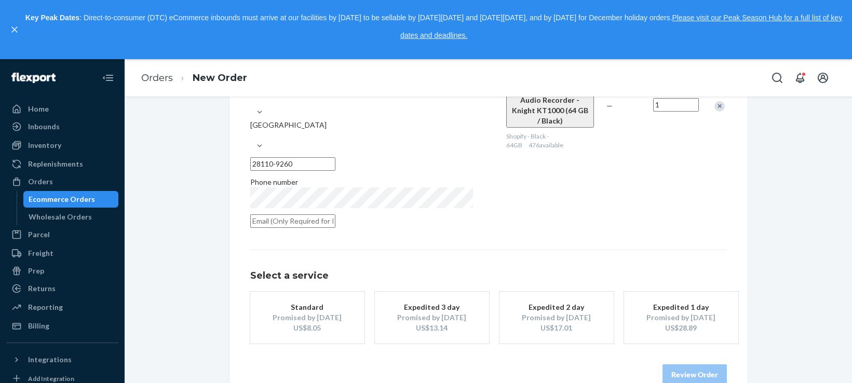
scroll to position [201, 0]
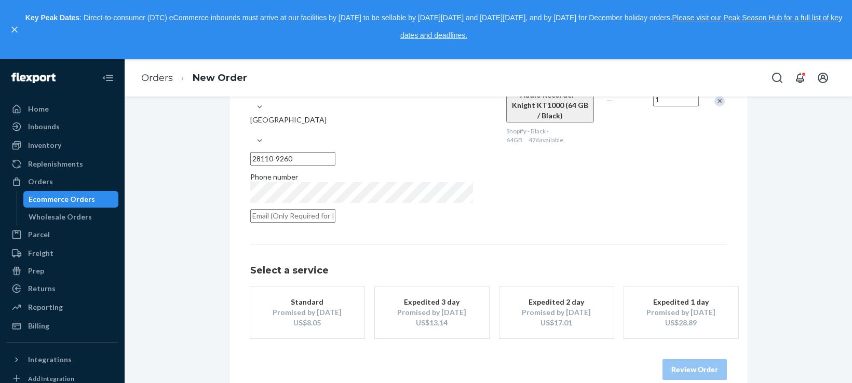
click at [320, 312] on button "Standard Promised by Oct 1, 2025 US$8.05" at bounding box center [307, 312] width 114 height 52
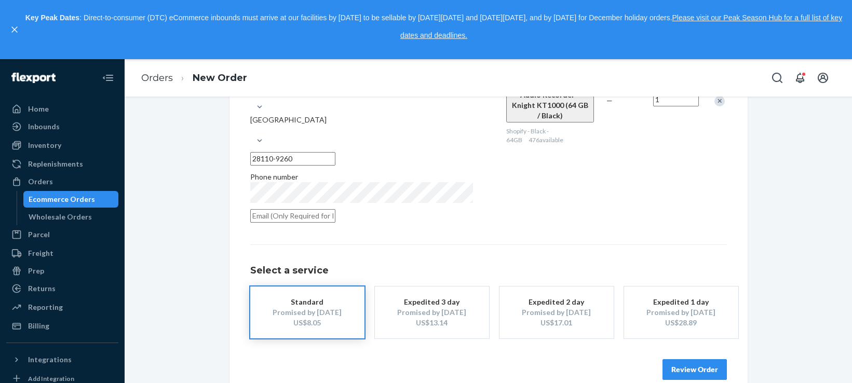
click at [689, 359] on button "Review Order" at bounding box center [694, 369] width 64 height 21
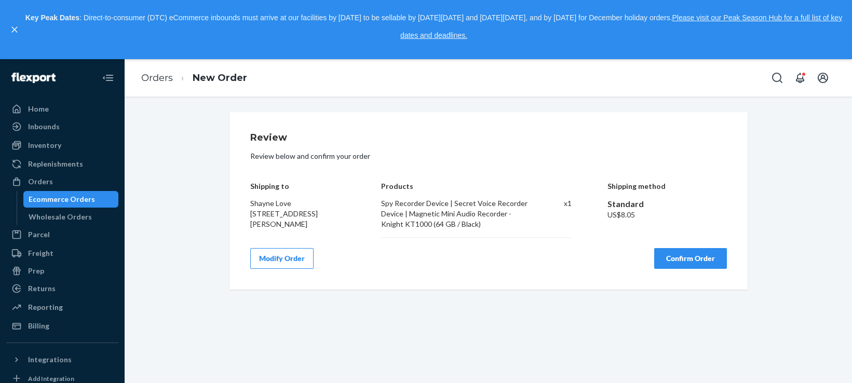
scroll to position [0, 0]
click at [678, 262] on button "Confirm Order" at bounding box center [690, 258] width 73 height 21
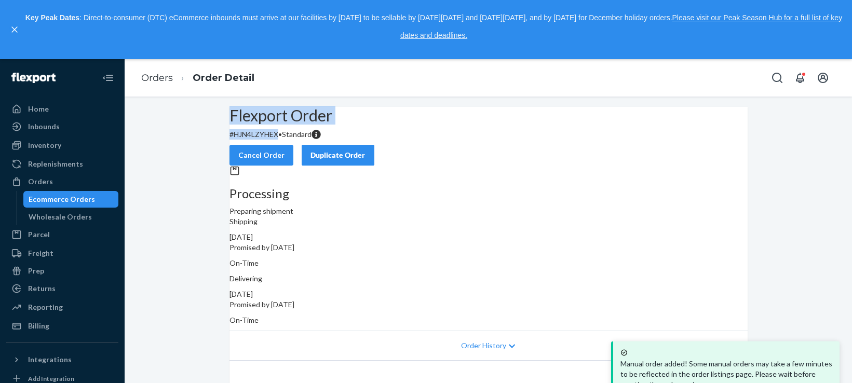
drag, startPoint x: 249, startPoint y: 144, endPoint x: 286, endPoint y: 134, distance: 38.5
click at [294, 140] on div "Flexport Order # HJN4LZYHEX • Standard" at bounding box center [488, 123] width 518 height 33
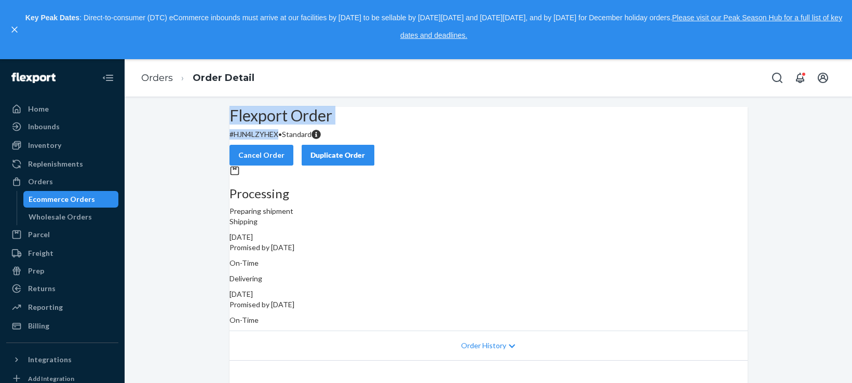
copy div "Flexport Order # HJN4LZYHEX"
click at [156, 75] on link "Orders" at bounding box center [157, 77] width 32 height 11
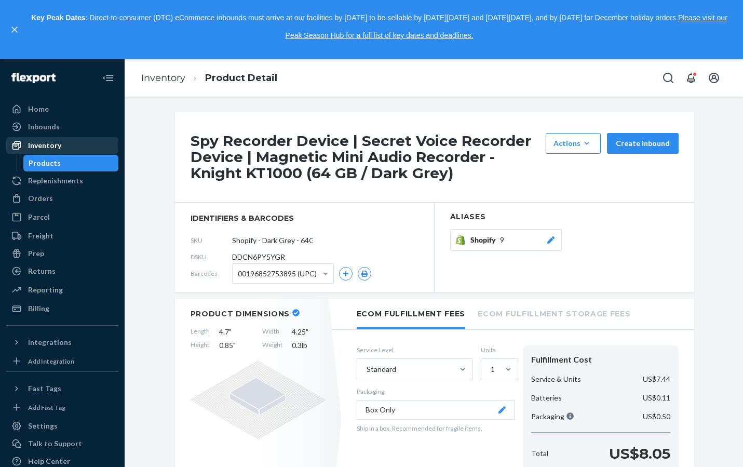
click at [40, 152] on div "Inventory" at bounding box center [62, 145] width 110 height 15
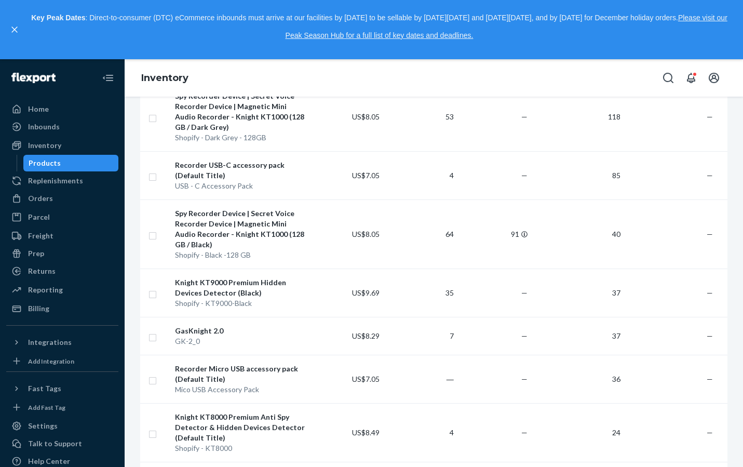
scroll to position [932, 0]
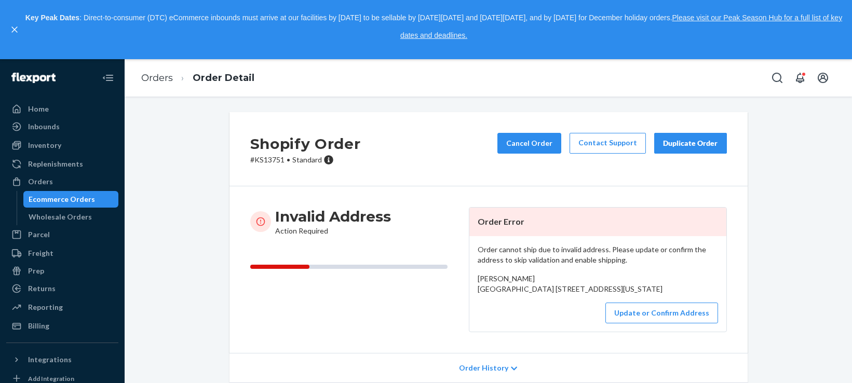
click at [819, 77] on icon "Open account menu" at bounding box center [822, 78] width 12 height 12
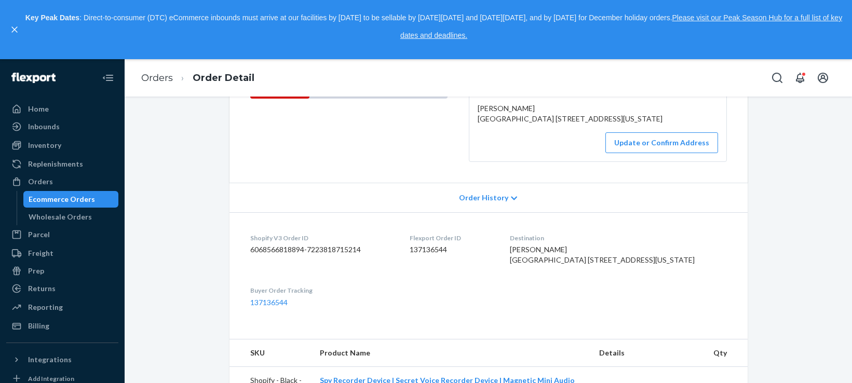
scroll to position [173, 0]
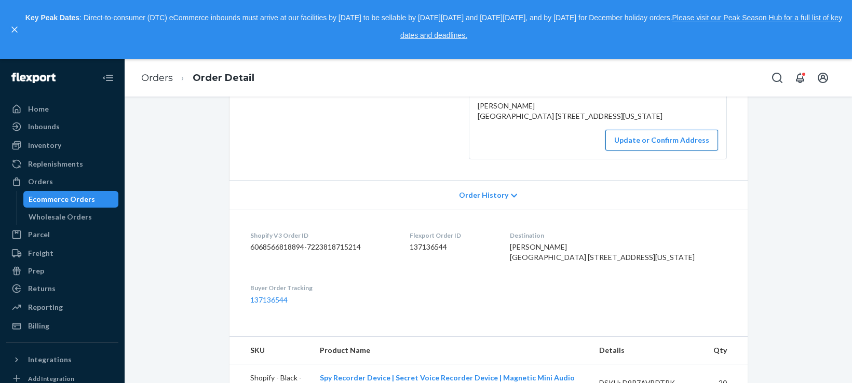
click at [654, 150] on button "Update or Confirm Address" at bounding box center [661, 140] width 113 height 21
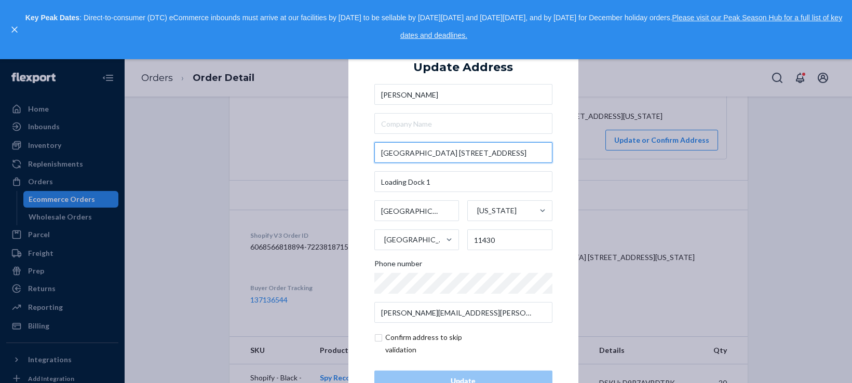
drag, startPoint x: 381, startPoint y: 153, endPoint x: 436, endPoint y: 152, distance: 55.0
click at [436, 152] on input "[GEOGRAPHIC_DATA] [STREET_ADDRESS]" at bounding box center [463, 152] width 178 height 21
click at [352, 143] on div "× Update Address [PERSON_NAME] [GEOGRAPHIC_DATA] [STREET_ADDRESS][US_STATE] Pho…" at bounding box center [463, 221] width 230 height 392
drag, startPoint x: 377, startPoint y: 152, endPoint x: 436, endPoint y: 152, distance: 58.6
click at [436, 152] on input "[GEOGRAPHIC_DATA] [STREET_ADDRESS]" at bounding box center [463, 152] width 178 height 21
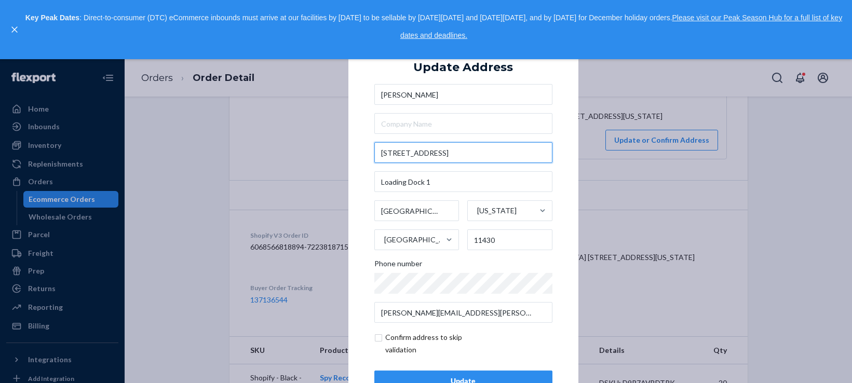
type input "[STREET_ADDRESS]"
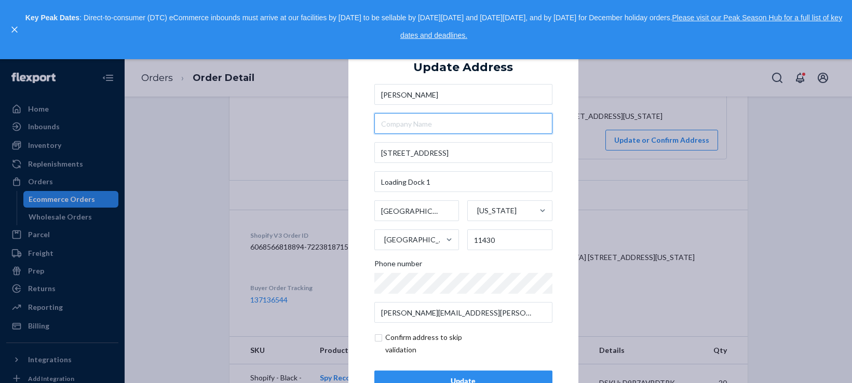
click at [422, 120] on input "text" at bounding box center [463, 123] width 178 height 21
paste input "[GEOGRAPHIC_DATA]"
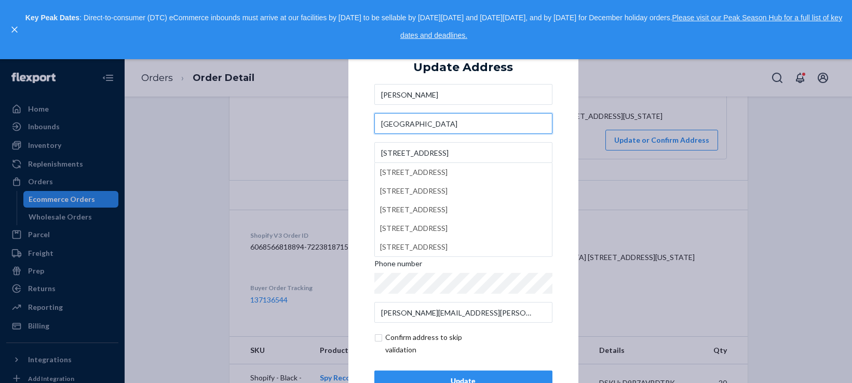
type input "[GEOGRAPHIC_DATA]"
type input "77 Eastern Road"
click at [359, 125] on div "× Update Address Joseph Posillico JFK Cargo Building 77 Eastern Road 77 Eastern…" at bounding box center [463, 221] width 230 height 392
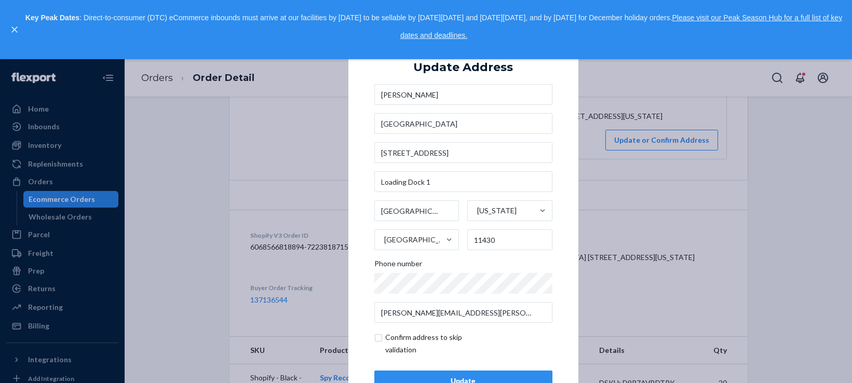
click at [374, 337] on input "checkbox" at bounding box center [434, 343] width 120 height 25
checkbox input "true"
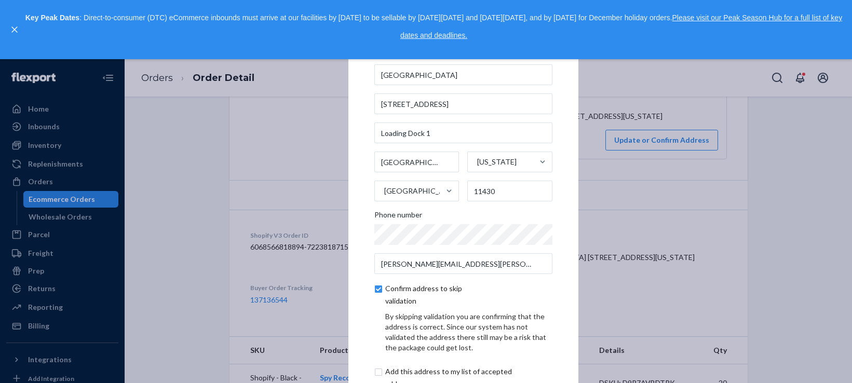
scroll to position [0, 0]
drag, startPoint x: 437, startPoint y: 140, endPoint x: 368, endPoint y: 140, distance: 69.5
click at [368, 140] on div "× Update Address Joseph Posillico JFK Cargo Building 77 Eastern Road Loading Do…" at bounding box center [463, 221] width 230 height 490
drag, startPoint x: 376, startPoint y: 80, endPoint x: 441, endPoint y: 83, distance: 64.9
click at [441, 83] on input "JFK Cargo Building" at bounding box center [463, 74] width 178 height 21
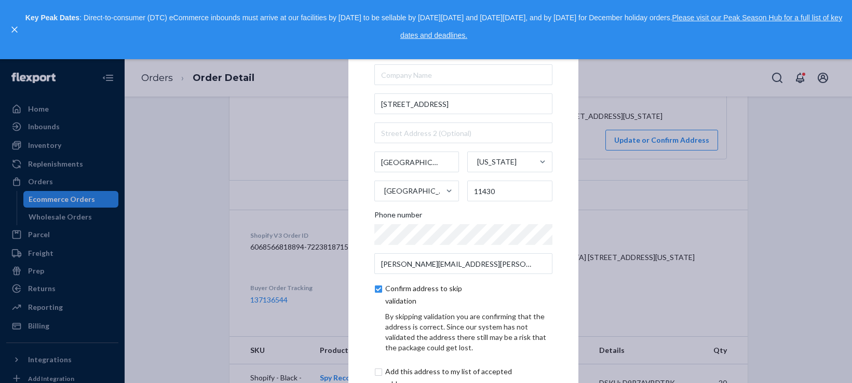
click at [351, 147] on div "× Update Address Joseph Posillico 77 Eastern Road Jamaica New York United State…" at bounding box center [463, 221] width 230 height 490
click at [387, 140] on input "text" at bounding box center [463, 132] width 178 height 21
paste input "JFK Cargo Building"
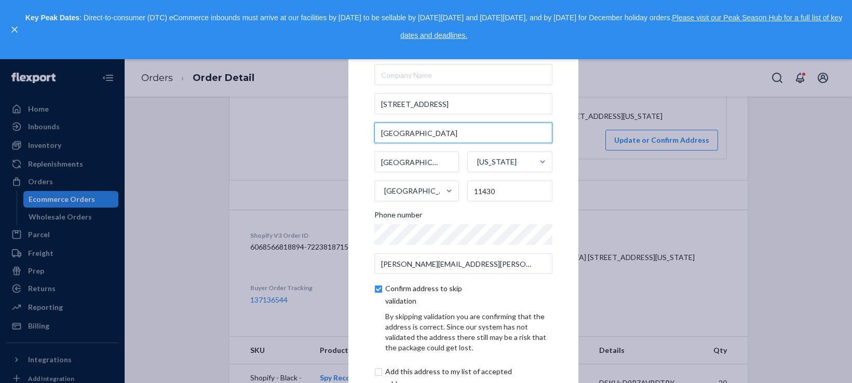
type input "JFK Cargo Building"
click at [359, 135] on div "× Update Address Joseph Posillico 77 Eastern Road JFK Cargo Building Jamaica Ne…" at bounding box center [463, 221] width 230 height 490
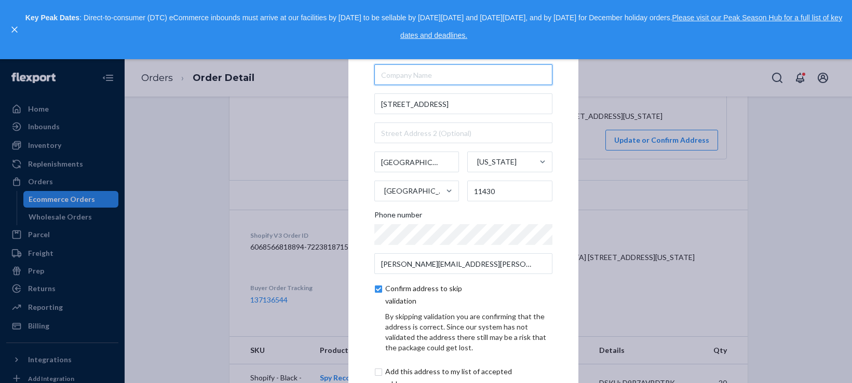
click at [442, 77] on input "text" at bounding box center [463, 74] width 178 height 21
type input "JFK Cargo Building"
click at [359, 90] on div "× Update Address Joseph Posillico JFK Cargo Building 77 Eastern Road Jamaica Ne…" at bounding box center [463, 221] width 230 height 490
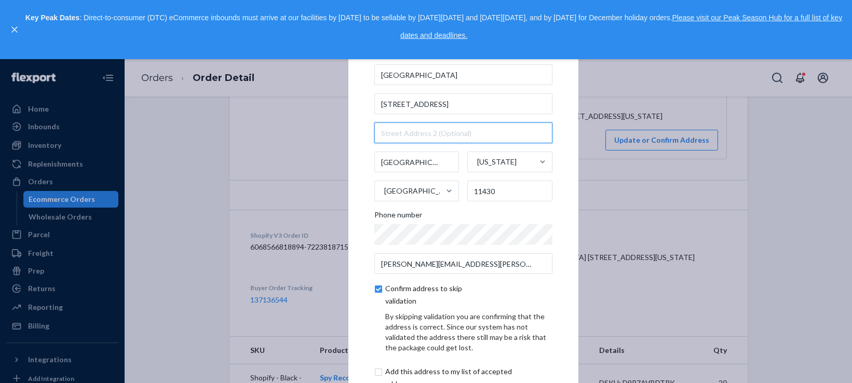
drag, startPoint x: 405, startPoint y: 145, endPoint x: 387, endPoint y: 139, distance: 19.7
click at [405, 143] on input "text" at bounding box center [463, 132] width 178 height 21
type input "Loading Dock 1"
click at [358, 130] on div "× Update Address Joseph Posillico JFK Cargo Building 77 Eastern Road Loading Do…" at bounding box center [463, 221] width 230 height 490
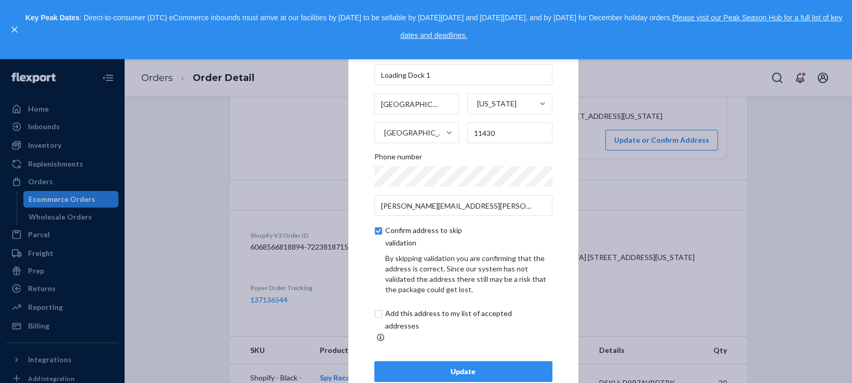
scroll to position [78, 0]
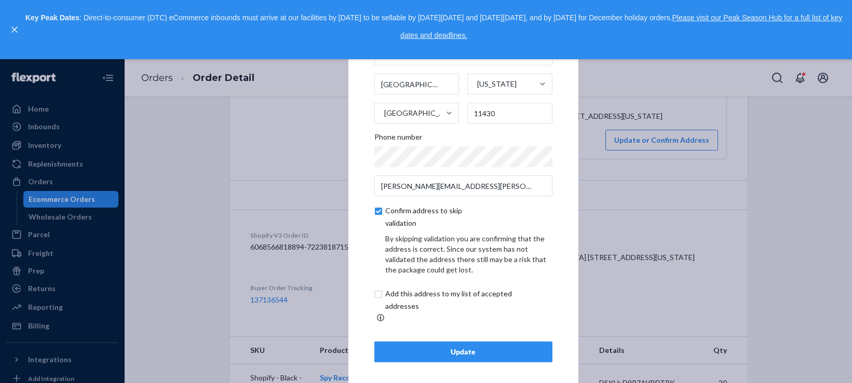
click at [491, 347] on div "Update" at bounding box center [463, 352] width 160 height 10
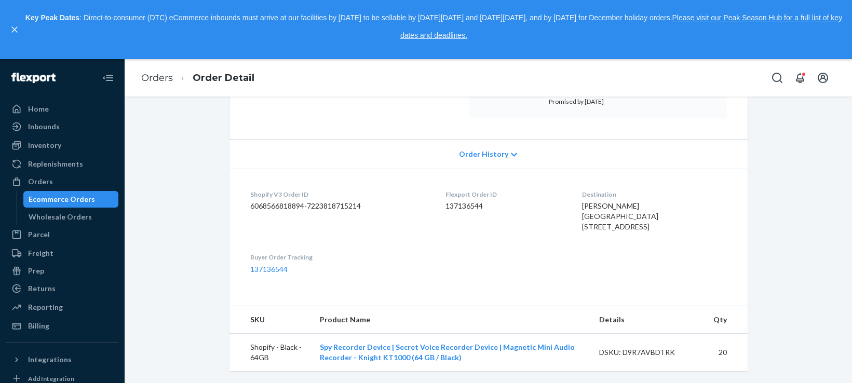
scroll to position [0, 0]
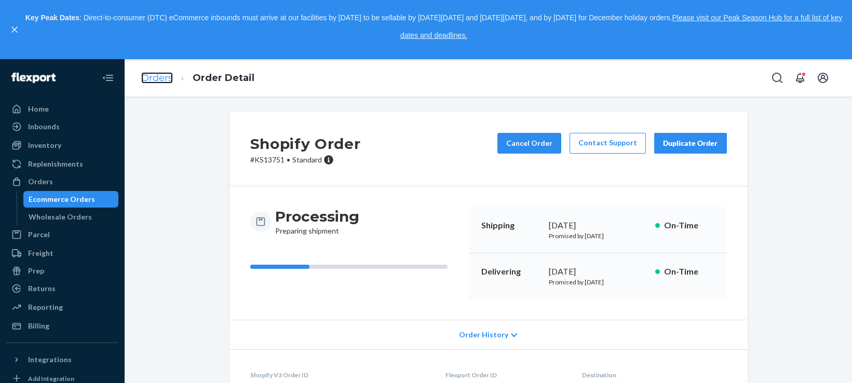
click at [150, 78] on link "Orders" at bounding box center [157, 77] width 32 height 11
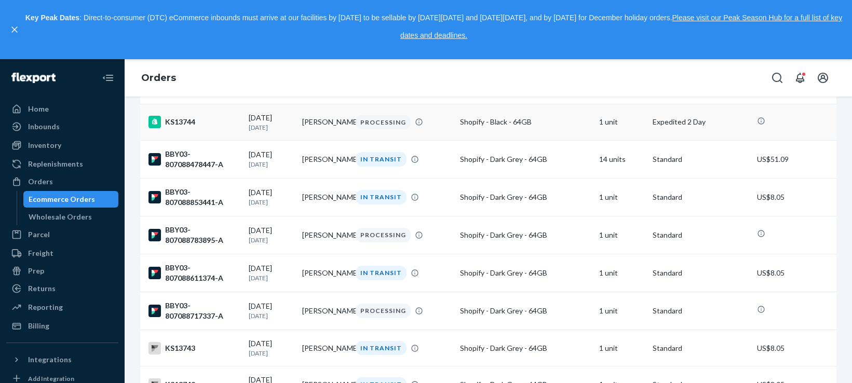
scroll to position [675, 0]
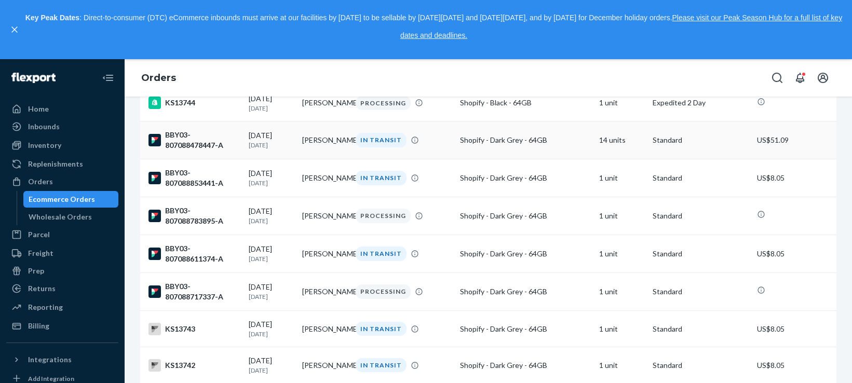
click at [186, 150] on div "BBY03-807088478447-A" at bounding box center [194, 140] width 92 height 21
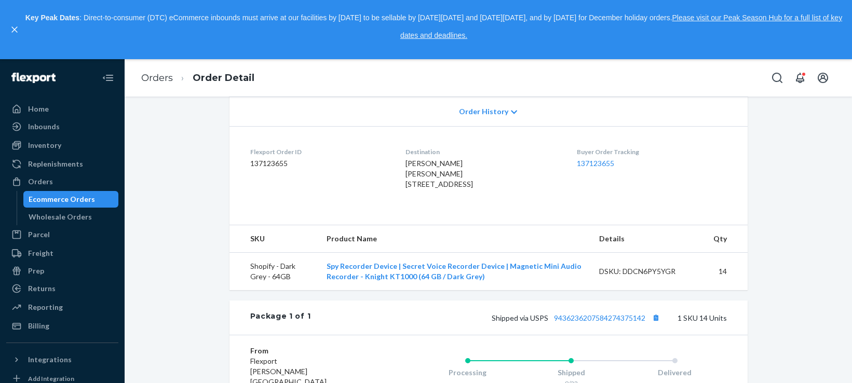
scroll to position [395, 0]
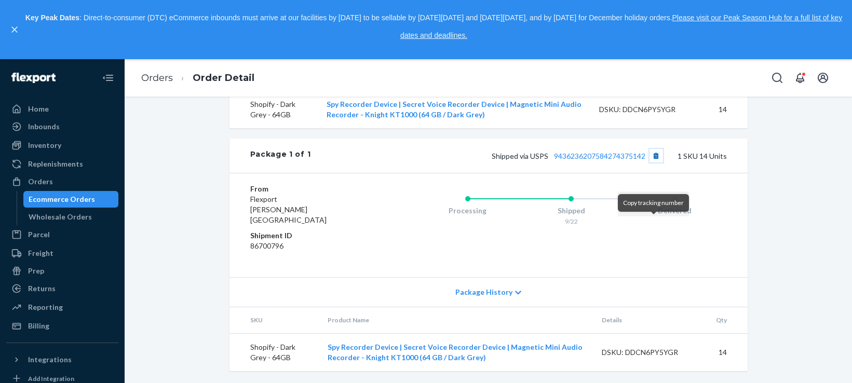
click at [652, 162] on button "Copy tracking number" at bounding box center [655, 155] width 13 height 13
click at [162, 81] on link "Orders" at bounding box center [157, 77] width 32 height 11
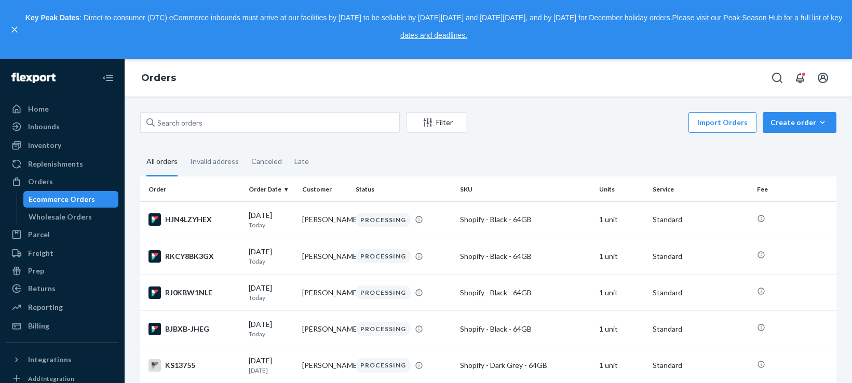
scroll to position [702, 0]
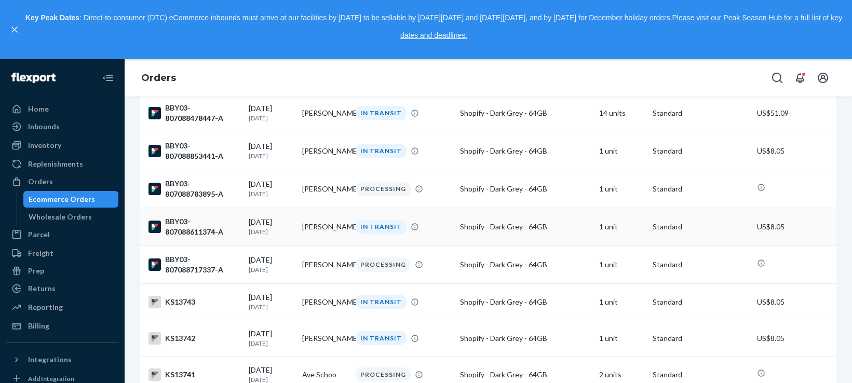
click at [206, 237] on div "BBY03-807088611374-A" at bounding box center [194, 226] width 92 height 21
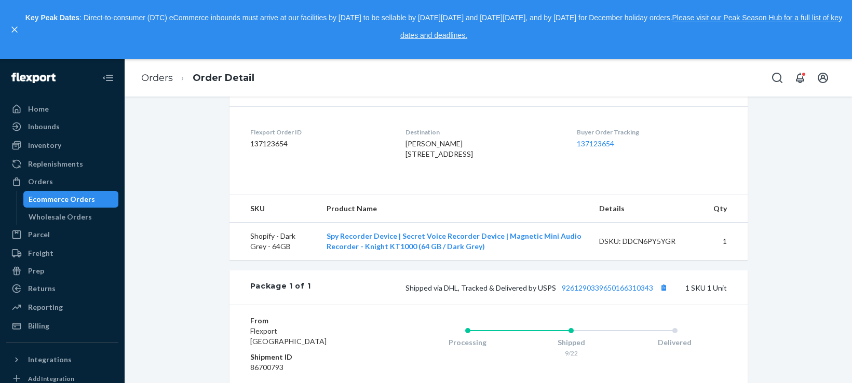
scroll to position [346, 0]
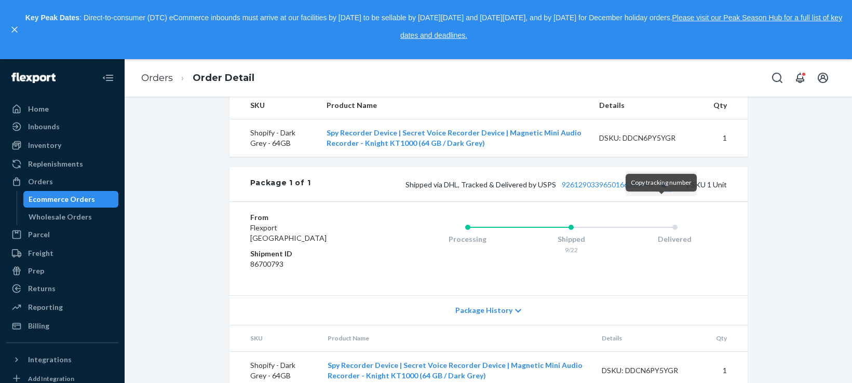
click at [658, 191] on button "Copy tracking number" at bounding box center [663, 183] width 13 height 13
click at [158, 77] on link "Orders" at bounding box center [157, 77] width 32 height 11
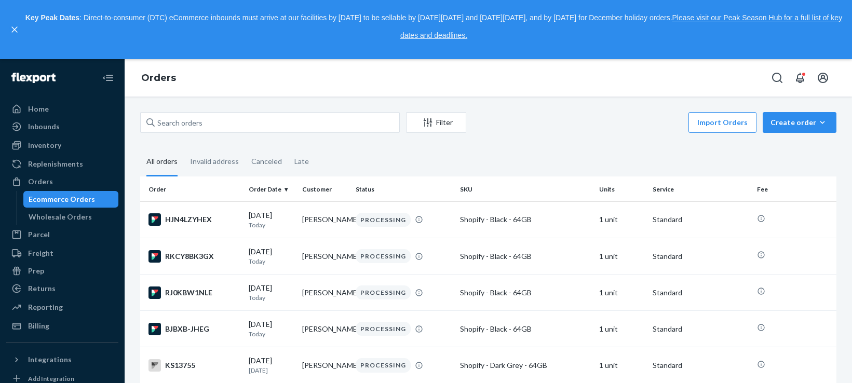
scroll to position [740, 0]
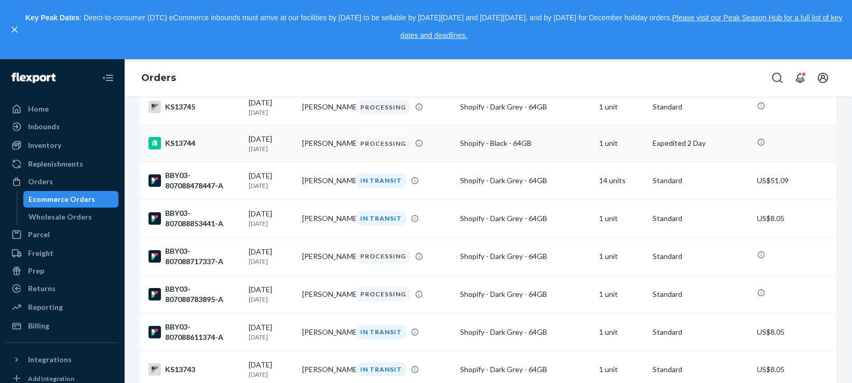
scroll to position [634, 0]
click at [198, 229] on div "BBY03-807088853441-A" at bounding box center [194, 218] width 92 height 21
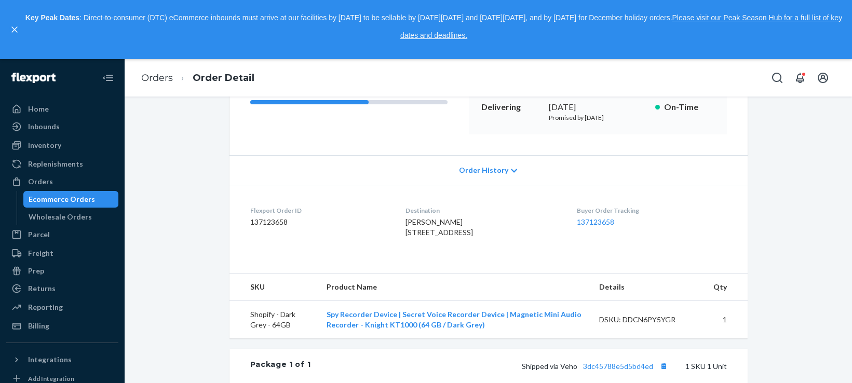
scroll to position [259, 0]
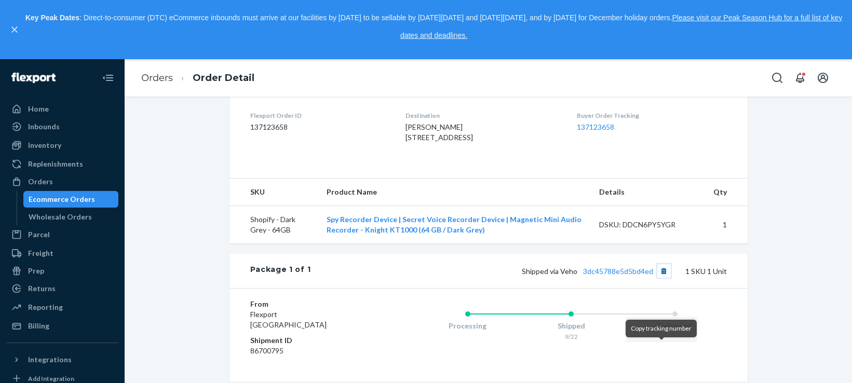
click at [660, 278] on button "Copy tracking number" at bounding box center [663, 270] width 13 height 13
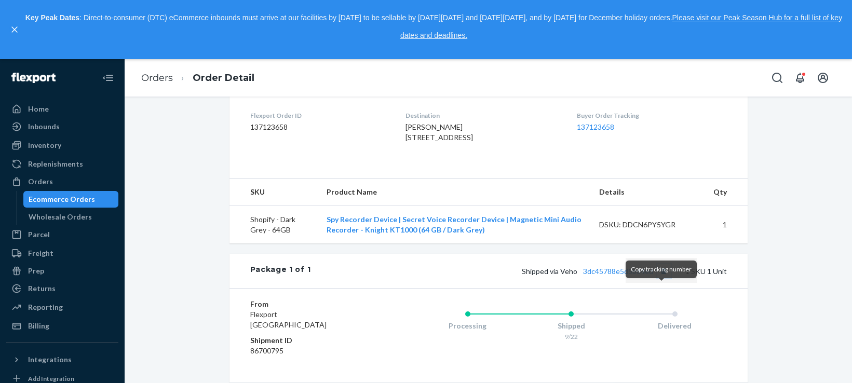
click at [658, 278] on button "Copy tracking number" at bounding box center [663, 270] width 13 height 13
click at [596, 276] on link "3dc45788e5d5bd4ed" at bounding box center [618, 271] width 70 height 9
click at [157, 79] on link "Orders" at bounding box center [157, 77] width 32 height 11
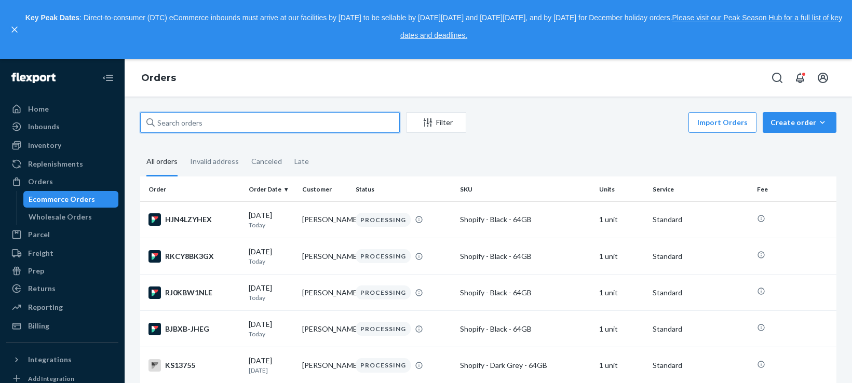
click at [307, 125] on input "text" at bounding box center [269, 122] width 259 height 21
paste input "[PERSON_NAME]"
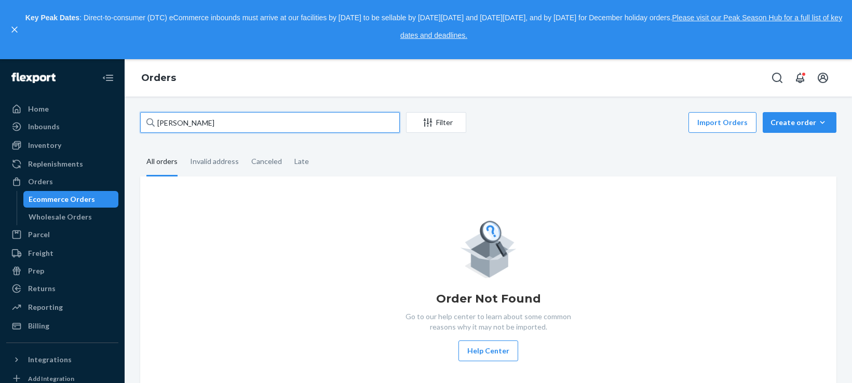
type input "[PERSON_NAME]"
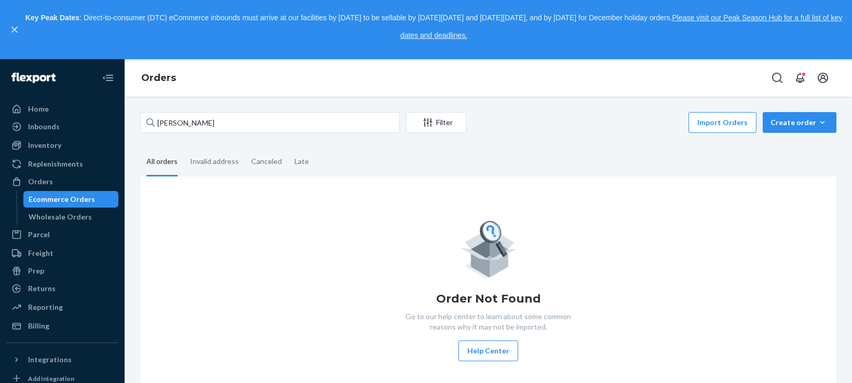
click at [844, 53] on div "Key Peak Dates : Direct-to-consumer (DTC) eCommerce inbounds must arrive at our…" at bounding box center [426, 29] width 852 height 59
click at [784, 130] on button "Create order Ecommerce order Removal order" at bounding box center [799, 122] width 74 height 21
click at [783, 145] on span "Ecommerce order" at bounding box center [805, 147] width 64 height 7
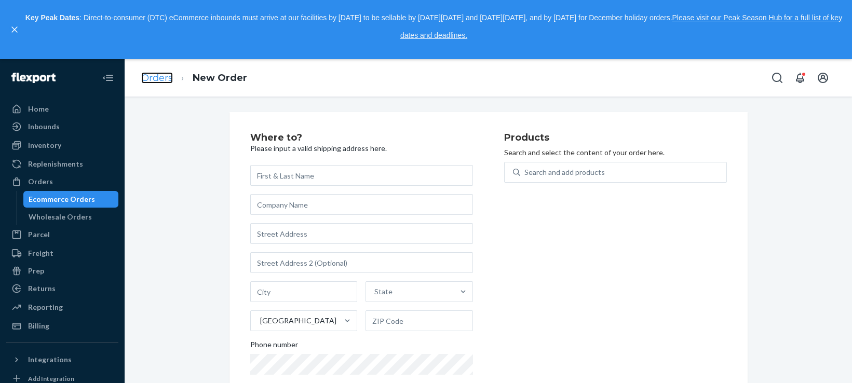
click at [167, 81] on link "Orders" at bounding box center [157, 77] width 32 height 11
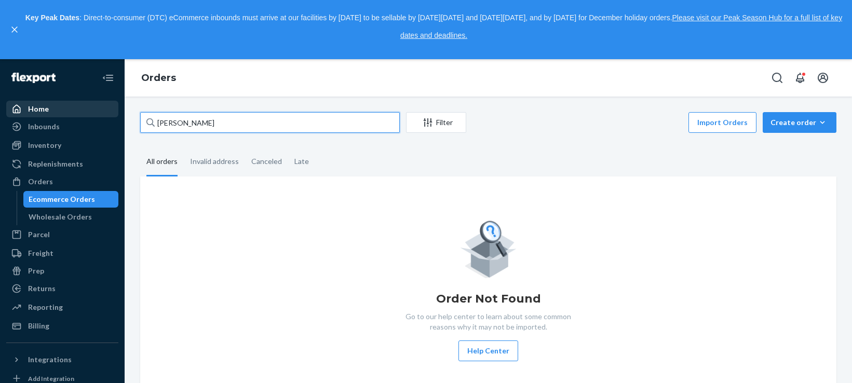
drag, startPoint x: 223, startPoint y: 124, endPoint x: 91, endPoint y: 112, distance: 132.9
click at [93, 119] on div "Home Inbounds Shipping Plans Problems Inventory Products Replenishments Orders …" at bounding box center [426, 221] width 852 height 324
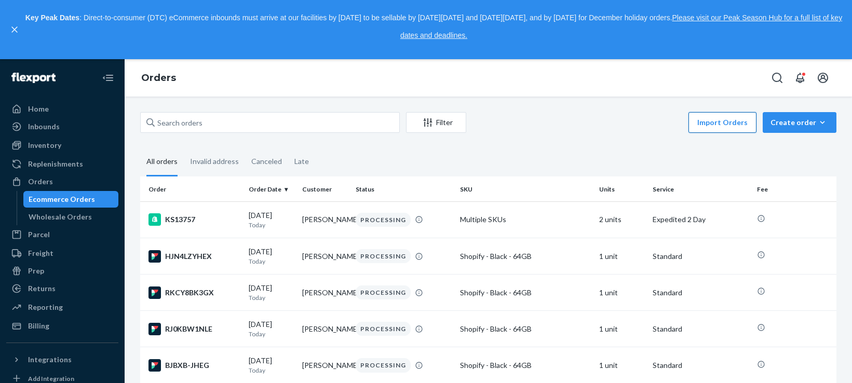
click at [733, 128] on button "Import Orders" at bounding box center [722, 122] width 68 height 21
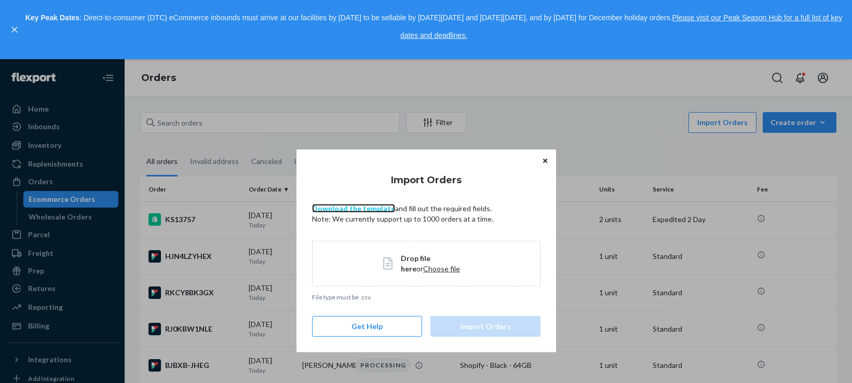
click at [378, 210] on link "Download the template" at bounding box center [353, 208] width 83 height 9
click at [423, 267] on span "Choose file" at bounding box center [441, 268] width 37 height 9
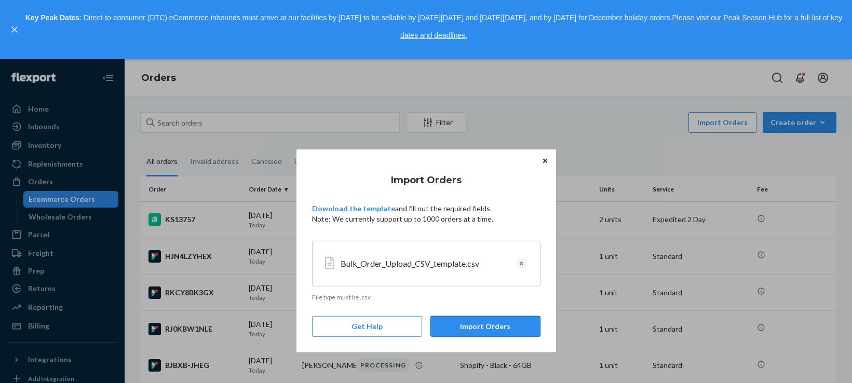
click at [473, 326] on button "Import Orders" at bounding box center [485, 326] width 110 height 21
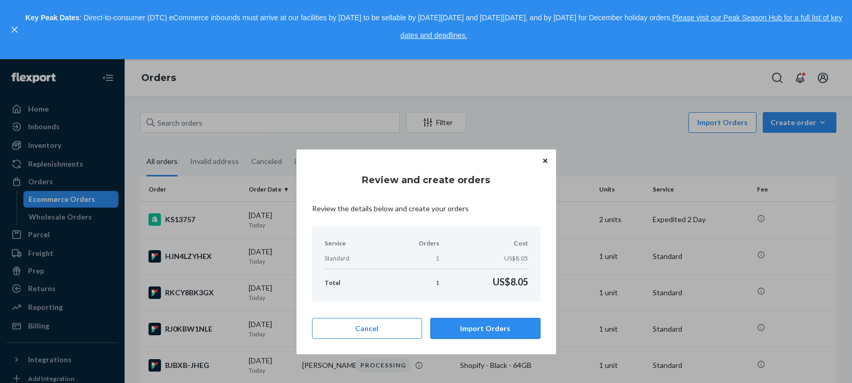
click at [476, 329] on button "Import Orders" at bounding box center [485, 328] width 110 height 21
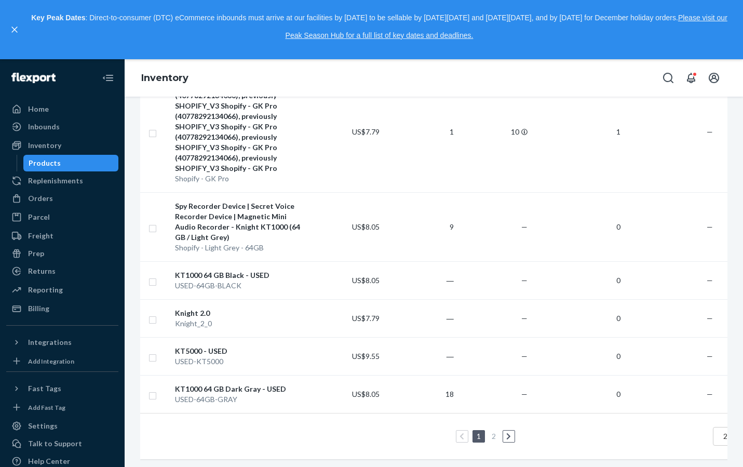
scroll to position [176, 0]
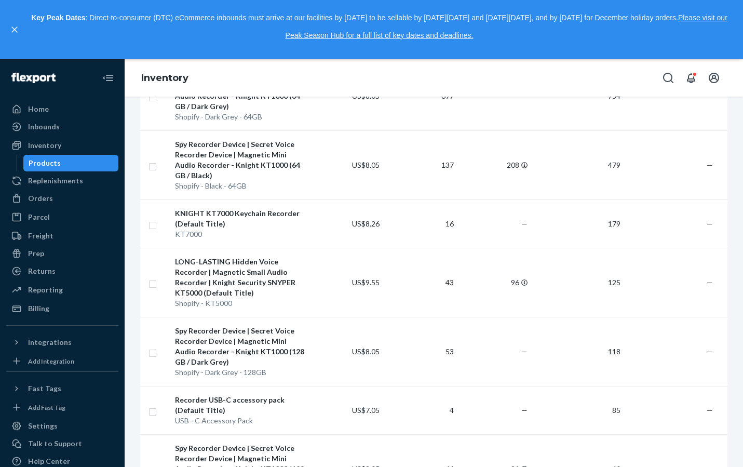
click at [736, 14] on div "Key Peak Dates : Direct-to-consumer (DTC) eCommerce inbounds must arrive at our…" at bounding box center [371, 29] width 743 height 59
click at [247, 346] on div "Spy Recorder Device | Secret Voice Recorder Device | Magnetic Mini Audio Record…" at bounding box center [240, 346] width 130 height 42
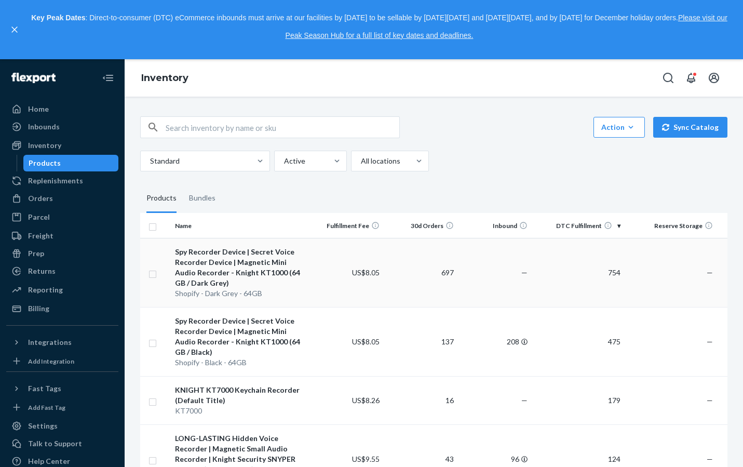
click at [271, 263] on div "Spy Recorder Device | Secret Voice Recorder Device | Magnetic Mini Audio Record…" at bounding box center [240, 268] width 130 height 42
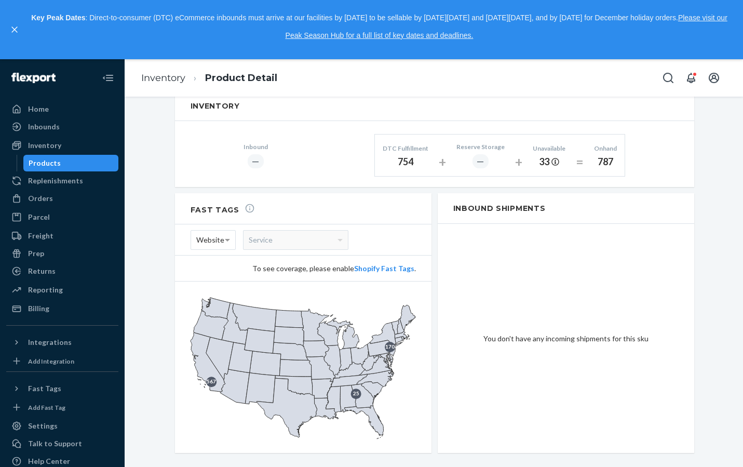
scroll to position [683, 0]
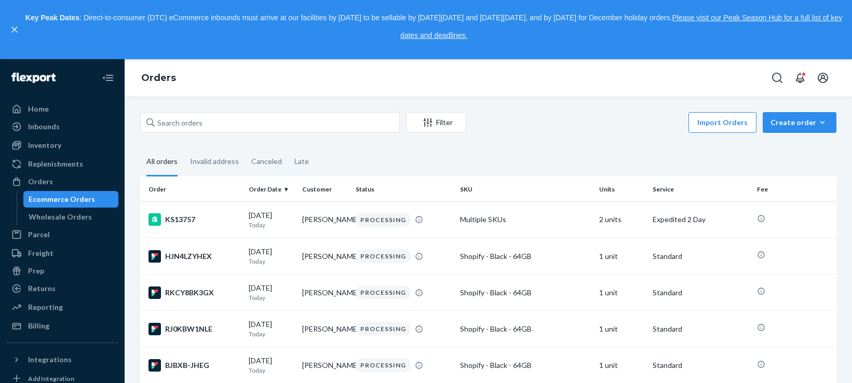
click at [568, 125] on div "Import Orders Create order Ecommerce order Removal order" at bounding box center [654, 123] width 364 height 23
click at [711, 126] on button "Import Orders" at bounding box center [722, 122] width 68 height 21
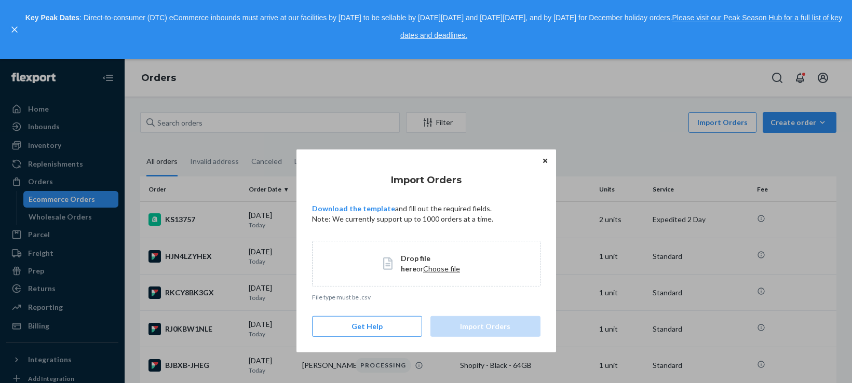
click at [423, 266] on span "Choose file" at bounding box center [441, 268] width 37 height 9
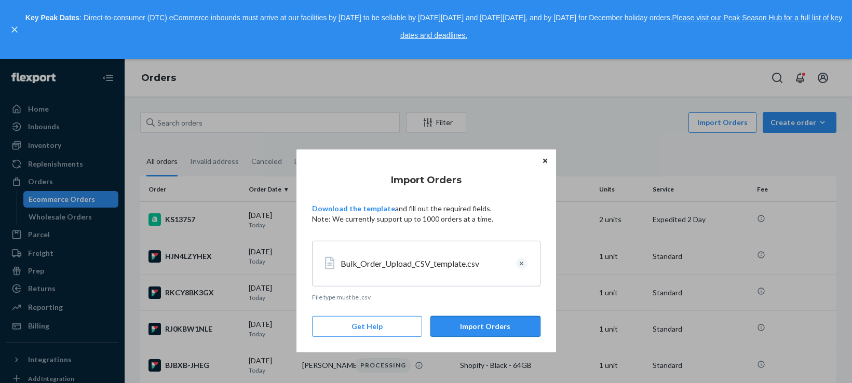
click at [479, 330] on button "Import Orders" at bounding box center [485, 326] width 110 height 21
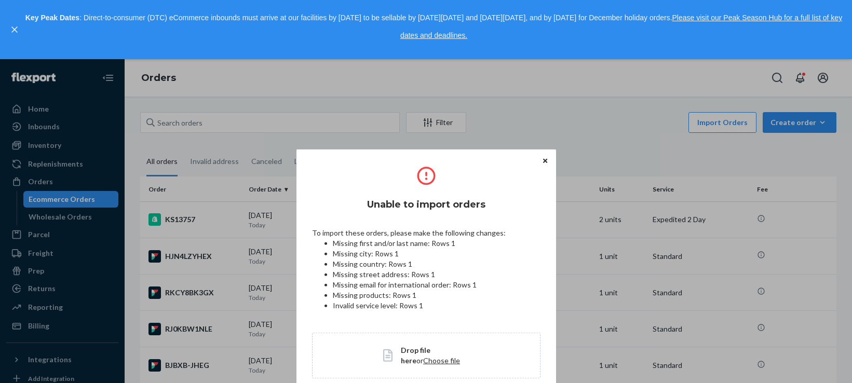
click at [546, 164] on button "Close" at bounding box center [545, 160] width 10 height 11
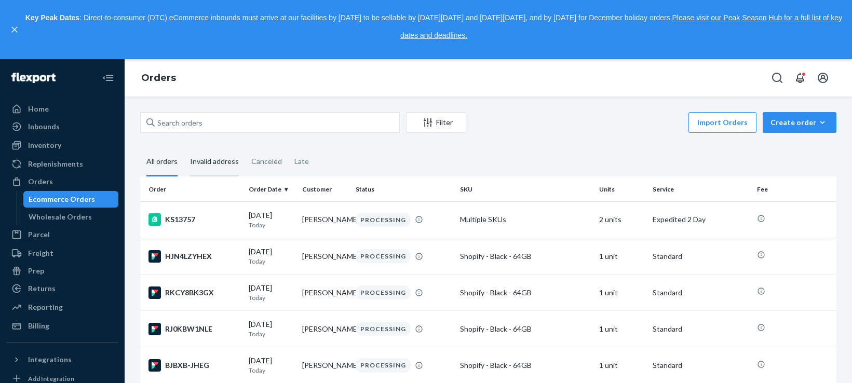
click at [229, 165] on div "Invalid address" at bounding box center [214, 162] width 49 height 29
click at [184, 148] on input "Invalid address" at bounding box center [184, 148] width 0 height 0
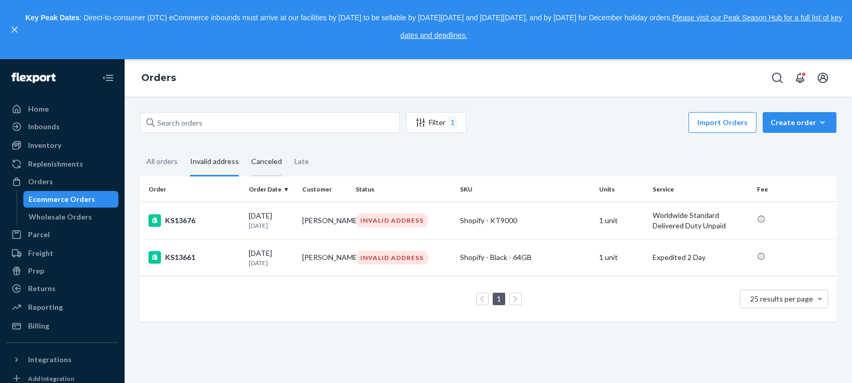
click at [275, 162] on div "Canceled" at bounding box center [266, 162] width 31 height 29
click at [245, 148] on input "Canceled" at bounding box center [245, 148] width 0 height 0
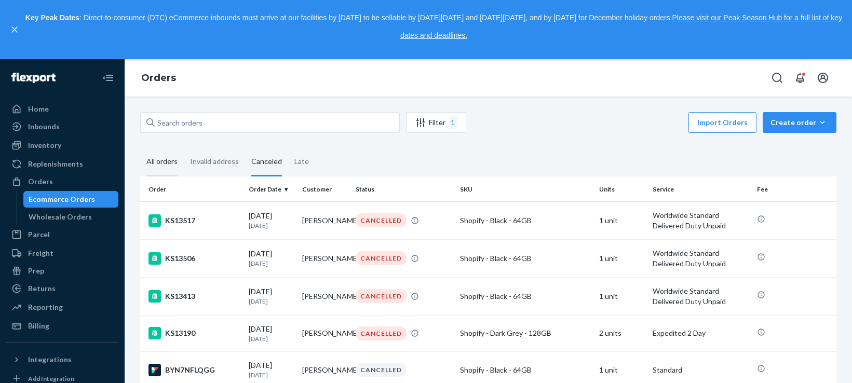
click at [160, 164] on div "All orders" at bounding box center [161, 162] width 31 height 29
click at [140, 148] on input "All orders" at bounding box center [140, 148] width 0 height 0
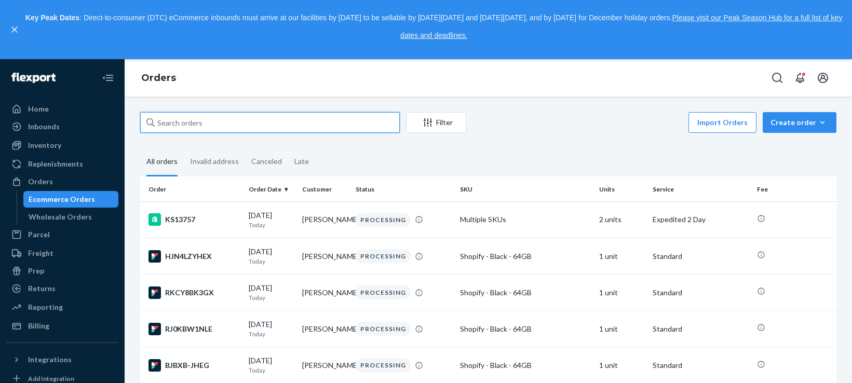
click at [240, 119] on input "text" at bounding box center [269, 122] width 259 height 21
paste input "BBY03-807088130995-A"
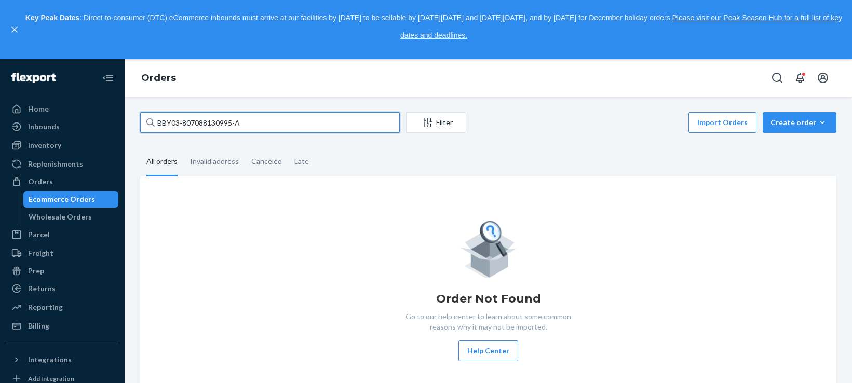
type input "BBY03-807088130995-A"
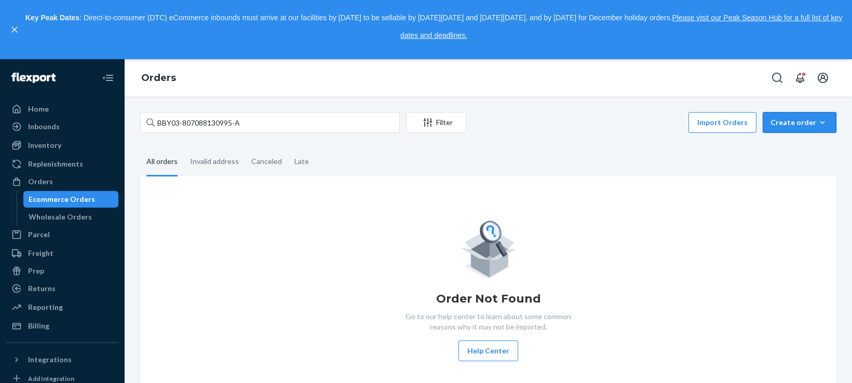
click at [775, 121] on div "Create order" at bounding box center [799, 122] width 58 height 10
click at [726, 122] on button "Import Orders" at bounding box center [722, 122] width 68 height 21
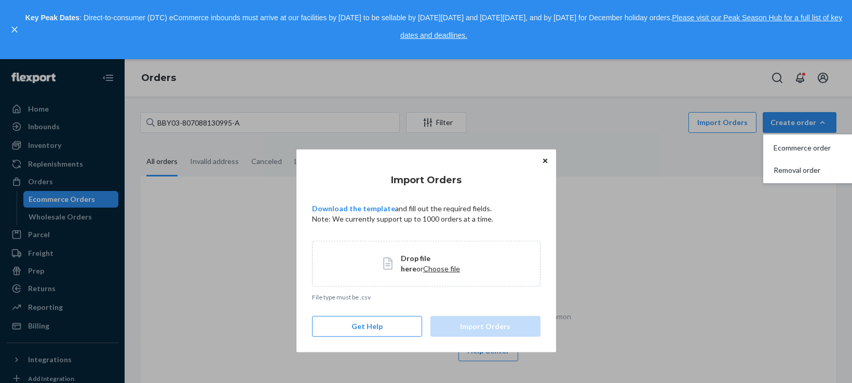
click at [423, 272] on span "Choose file" at bounding box center [441, 268] width 37 height 9
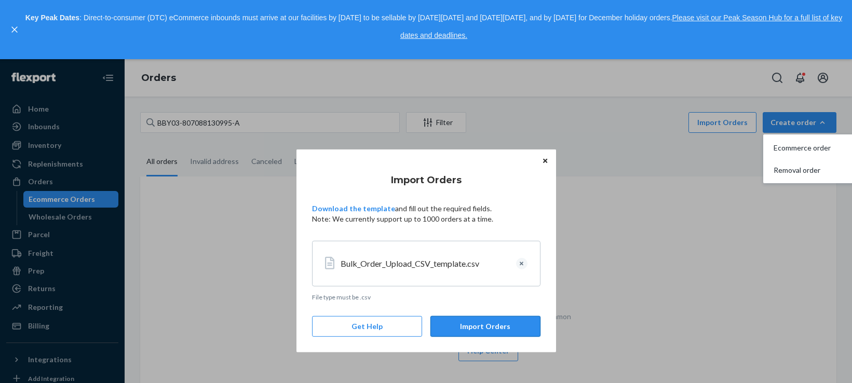
click at [491, 331] on button "Import Orders" at bounding box center [485, 326] width 110 height 21
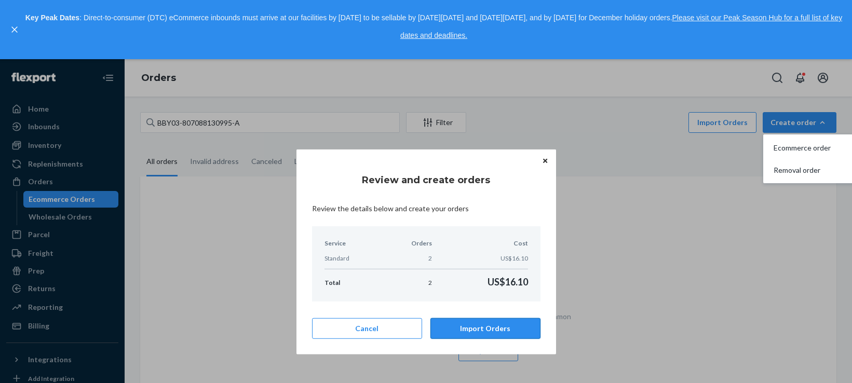
click at [494, 331] on button "Import Orders" at bounding box center [485, 328] width 110 height 21
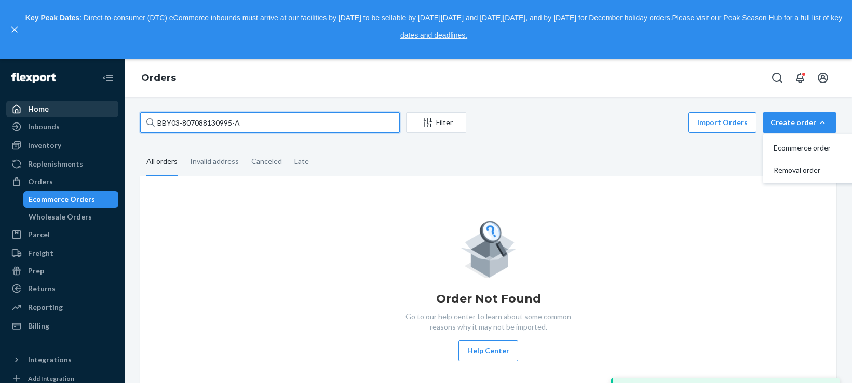
click at [23, 116] on div "Home Inbounds Shipping Plans Problems Inventory Products Replenishments Orders …" at bounding box center [426, 221] width 852 height 324
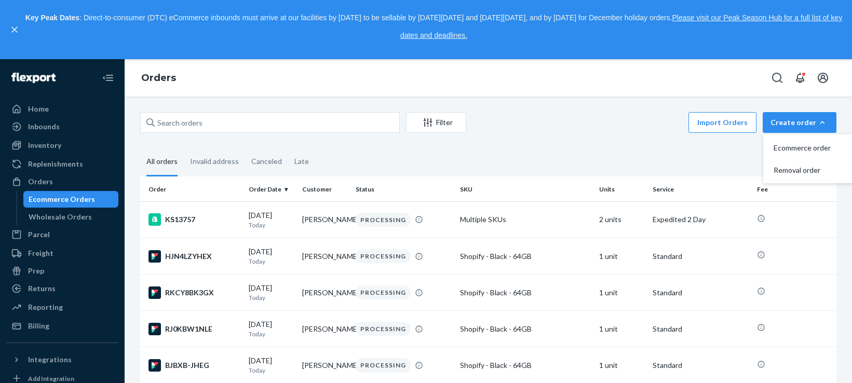
click at [821, 125] on button "Create order Ecommerce order Removal order" at bounding box center [799, 122] width 74 height 21
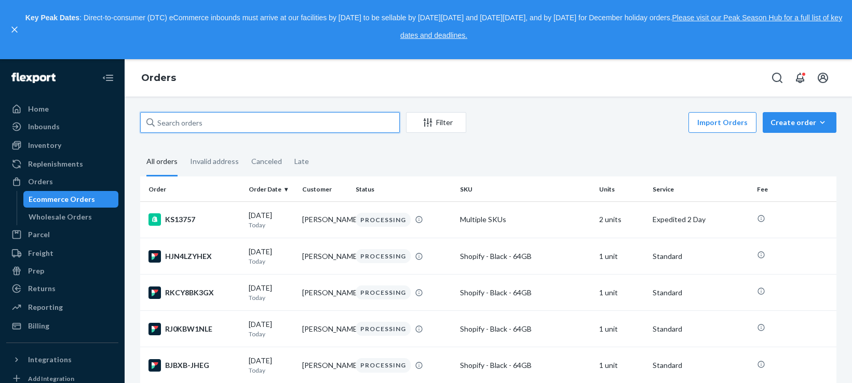
click at [368, 116] on input "text" at bounding box center [269, 122] width 259 height 21
paste input "BBY03-807088130995-A"
type input "BBY03-807088130995-A"
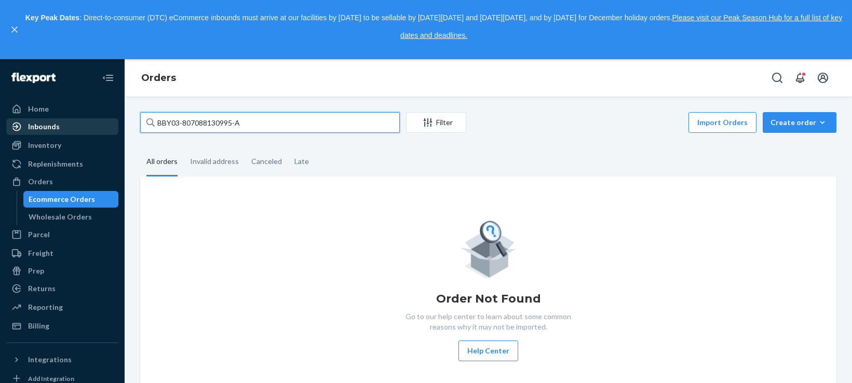
drag, startPoint x: 275, startPoint y: 121, endPoint x: 36, endPoint y: 120, distance: 238.7
click at [36, 120] on div "Home Inbounds Shipping Plans Problems Inventory Products Replenishments Orders …" at bounding box center [426, 221] width 852 height 324
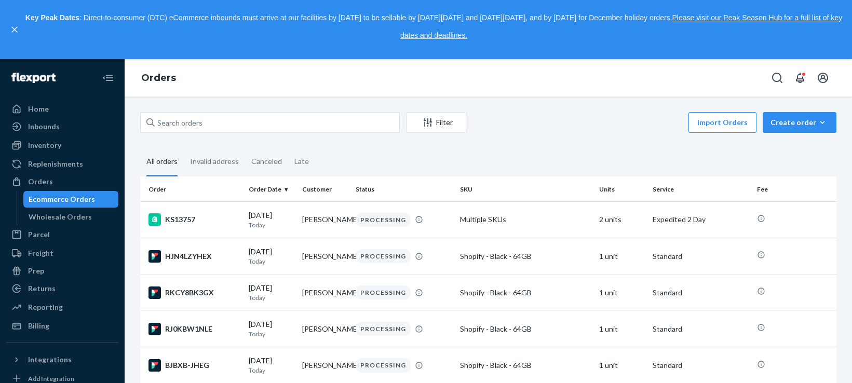
click at [410, 150] on fieldset "All orders Invalid address Canceled Late" at bounding box center [488, 162] width 696 height 29
click at [770, 119] on div "Create order" at bounding box center [799, 122] width 58 height 10
click at [777, 147] on span "Ecommerce order" at bounding box center [805, 147] width 64 height 7
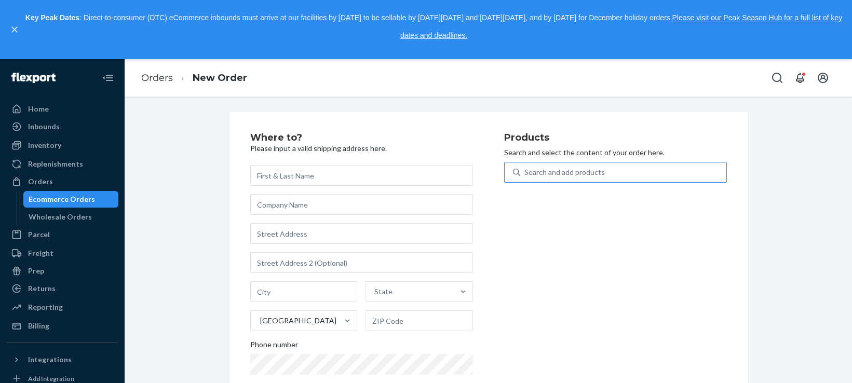
click at [594, 172] on div "Search and add products" at bounding box center [564, 172] width 80 height 10
click at [525, 172] on input "Search and add products" at bounding box center [524, 172] width 1 height 10
paste input "DDCN6PY5YGR"
type input "DDCN6PY5YGR"
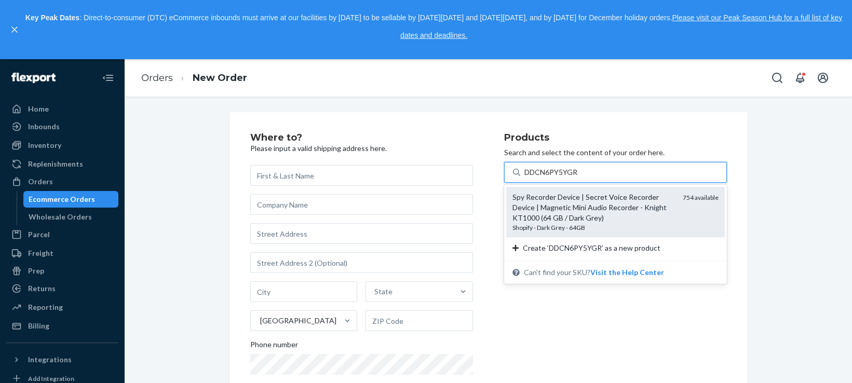
click at [576, 204] on div "Spy Recorder Device | Secret Voice Recorder Device | Magnetic Mini Audio Record…" at bounding box center [593, 207] width 162 height 31
click at [576, 177] on input "DDCN6PY5YGR" at bounding box center [551, 172] width 54 height 10
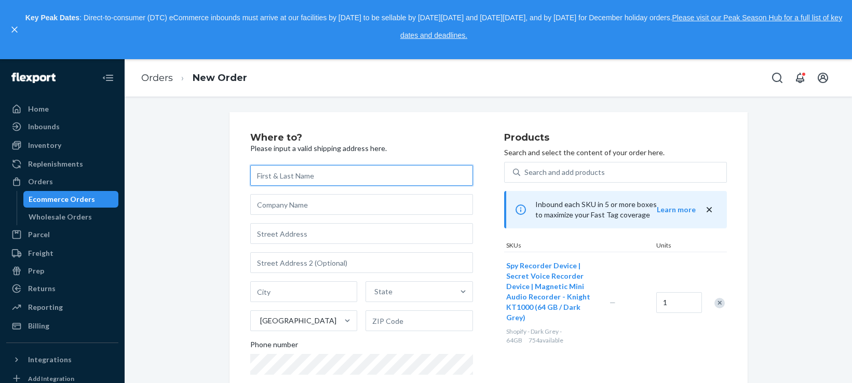
click at [315, 181] on input "text" at bounding box center [361, 175] width 223 height 21
paste input "[PERSON_NAME]"
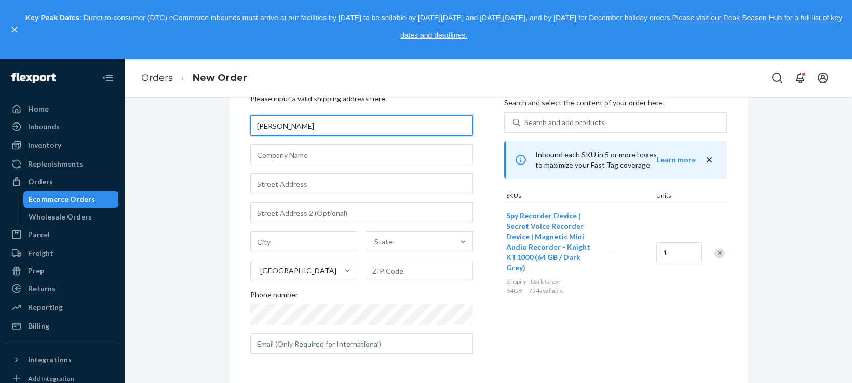
type input "[PERSON_NAME]"
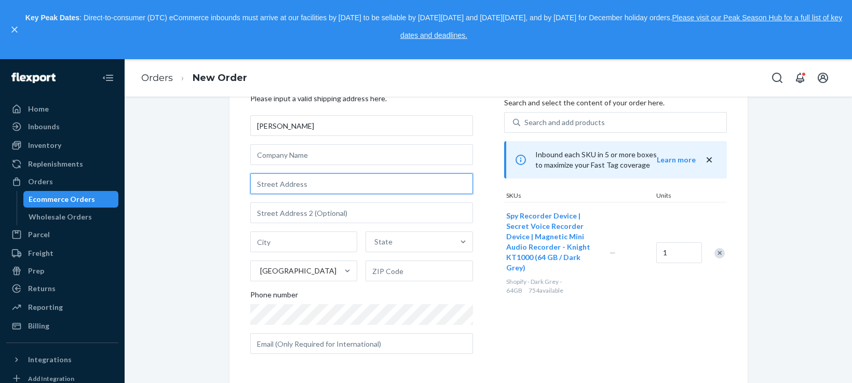
click at [285, 184] on input "text" at bounding box center [361, 183] width 223 height 21
paste input "5945 SPRUCE AVE"
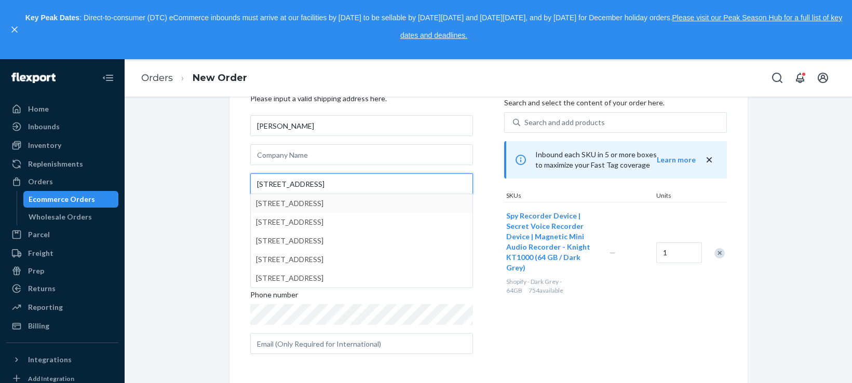
type input "5945 SPRUCE AVE"
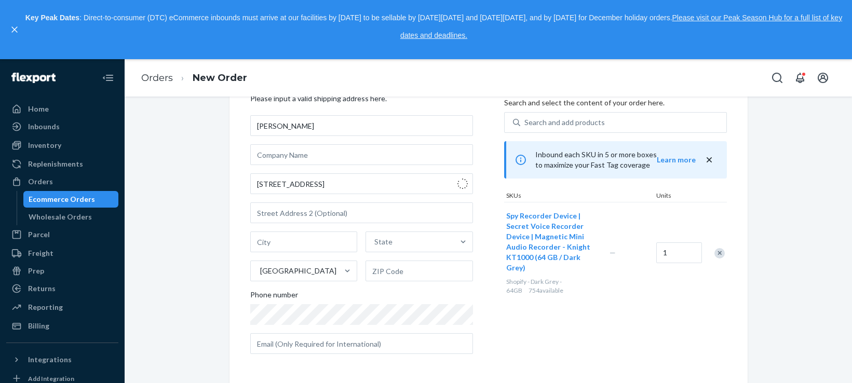
type input "Ferndale"
type input "98248"
type input "5945 Spruce Ave"
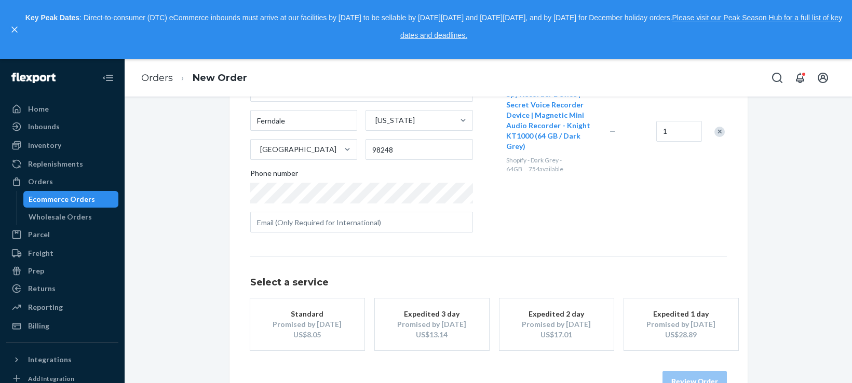
scroll to position [201, 0]
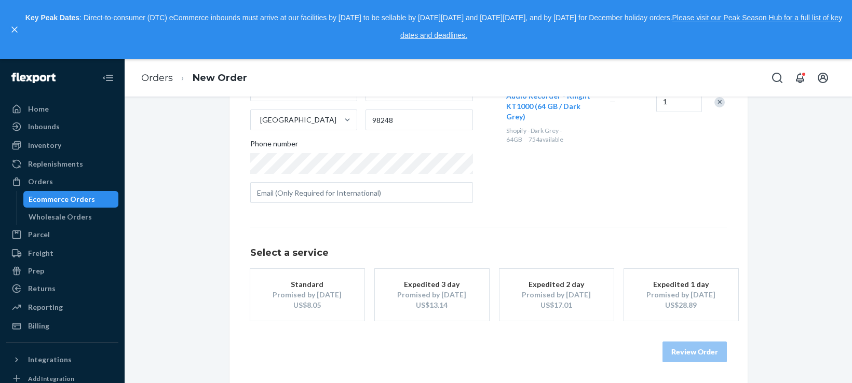
click at [310, 300] on div "US$8.05" at bounding box center [307, 305] width 83 height 10
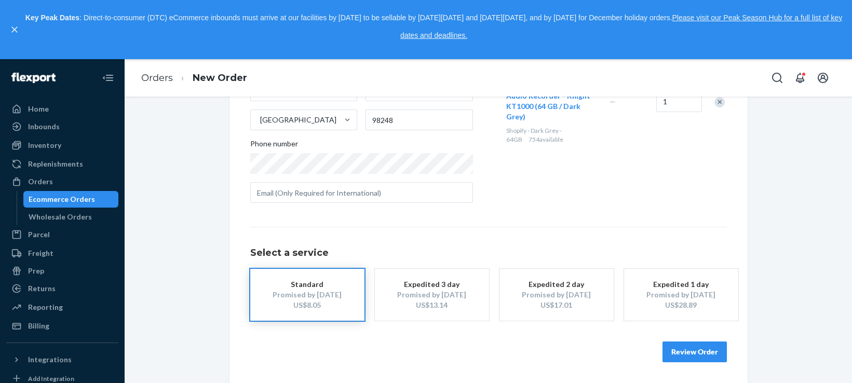
click at [703, 356] on button "Review Order" at bounding box center [694, 351] width 64 height 21
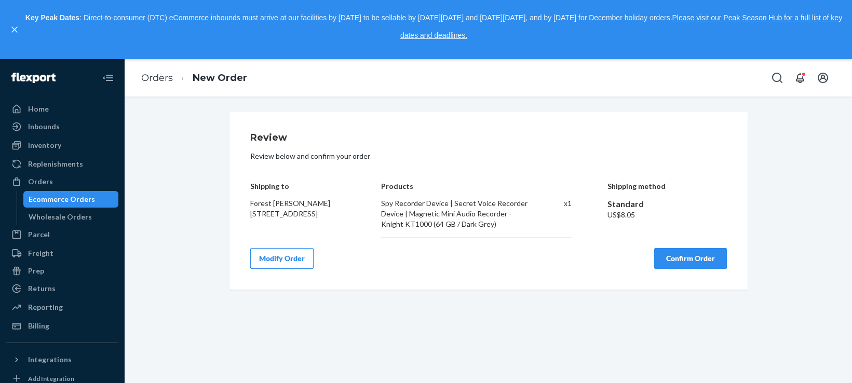
click at [696, 263] on button "Confirm Order" at bounding box center [690, 258] width 73 height 21
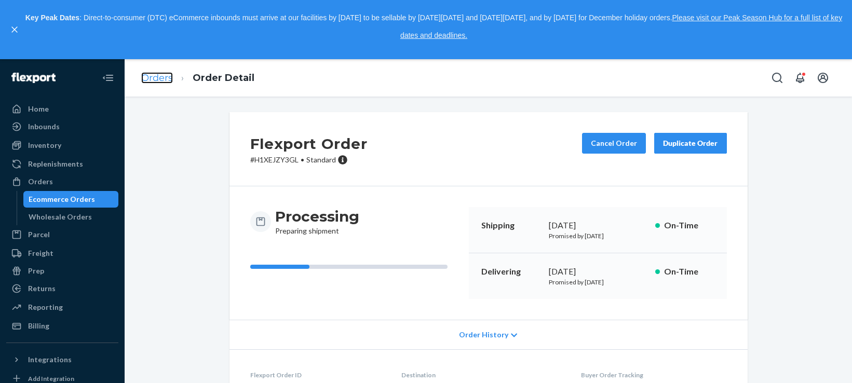
click at [159, 77] on link "Orders" at bounding box center [157, 77] width 32 height 11
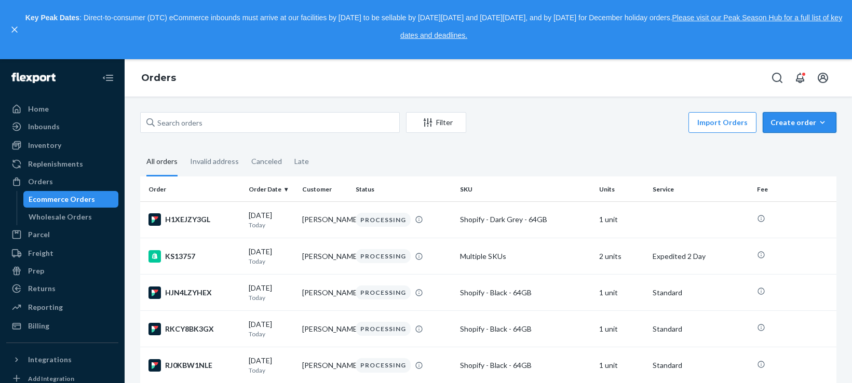
click at [779, 125] on div "Create order" at bounding box center [799, 122] width 58 height 10
click at [783, 151] on span "Ecommerce order" at bounding box center [805, 147] width 64 height 7
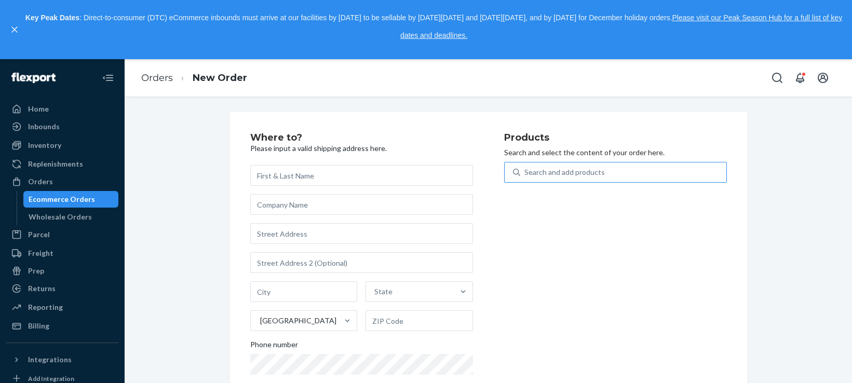
click at [579, 168] on div "Search and add products" at bounding box center [564, 172] width 80 height 10
click at [525, 168] on input "Search and add products" at bounding box center [524, 172] width 1 height 10
click at [172, 85] on ol "Orders New Order" at bounding box center [194, 78] width 122 height 31
click at [170, 69] on ol "Orders New Order" at bounding box center [194, 78] width 122 height 31
click at [160, 83] on link "Orders" at bounding box center [157, 77] width 32 height 11
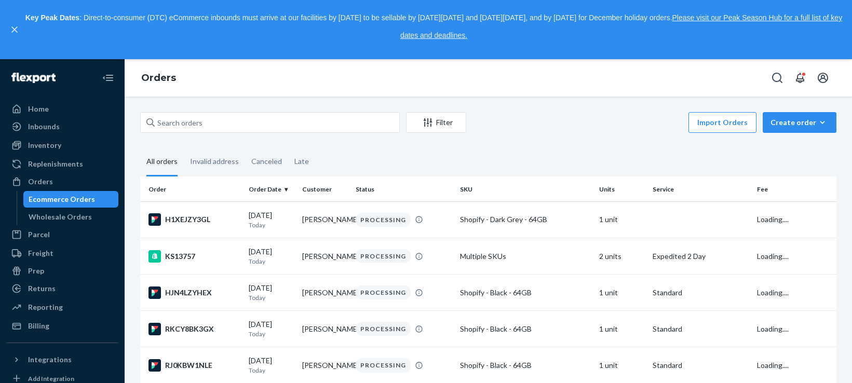
click at [729, 128] on button "Import Orders" at bounding box center [722, 122] width 68 height 21
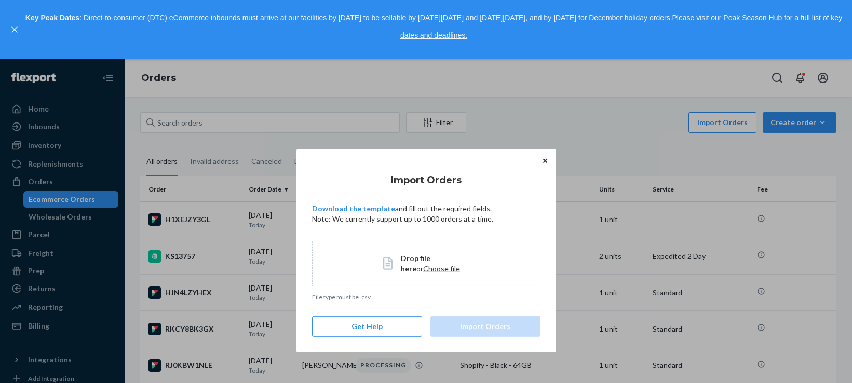
click at [425, 268] on span "Choose file" at bounding box center [441, 268] width 37 height 9
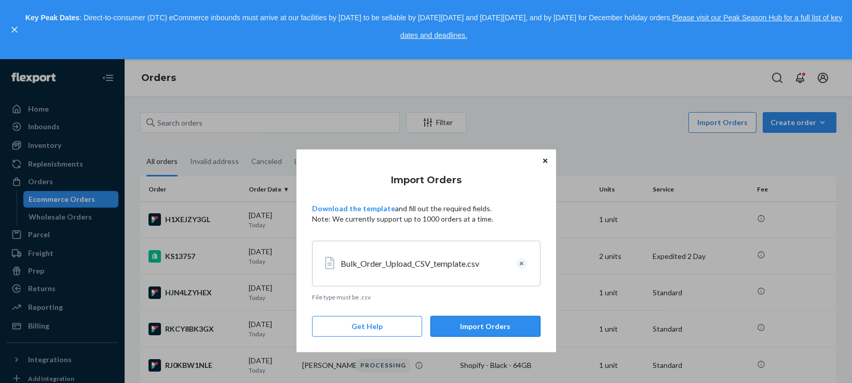
click at [481, 327] on button "Import Orders" at bounding box center [485, 326] width 110 height 21
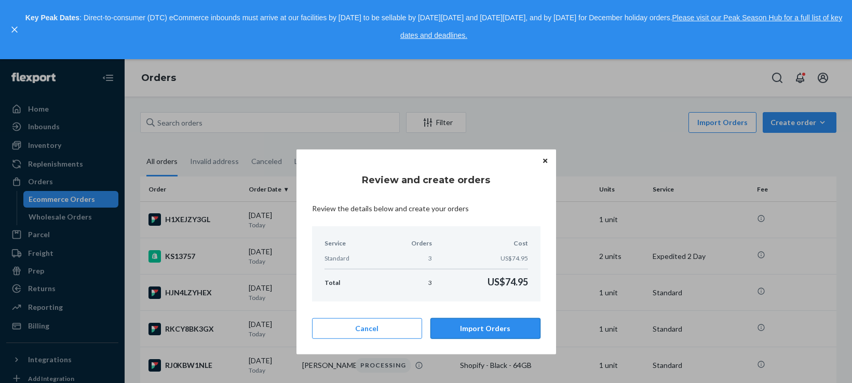
click at [478, 326] on button "Import Orders" at bounding box center [485, 328] width 110 height 21
